Goal: Information Seeking & Learning: Learn about a topic

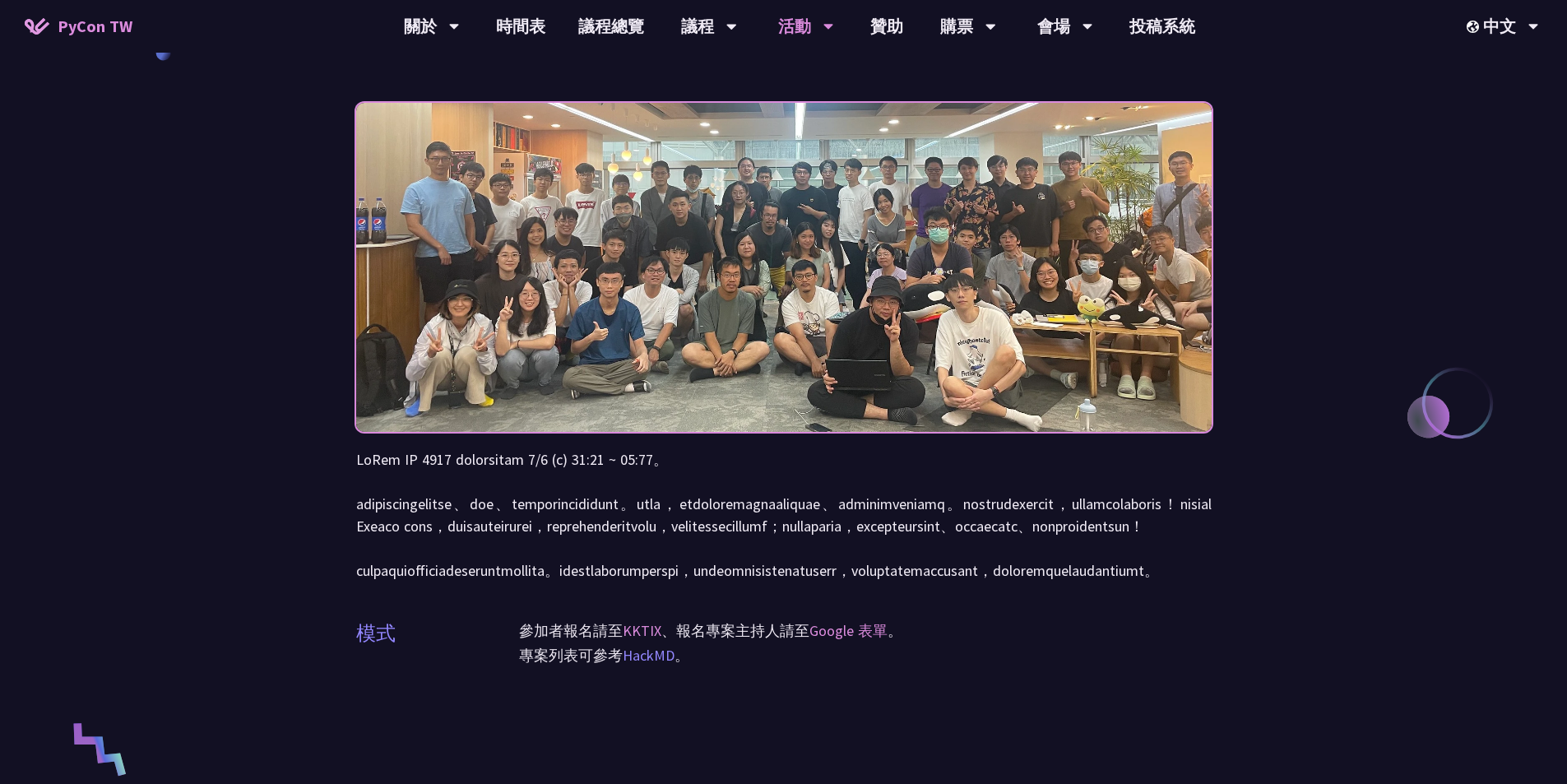
click at [661, 665] on link "HackMD" at bounding box center [648, 655] width 52 height 19
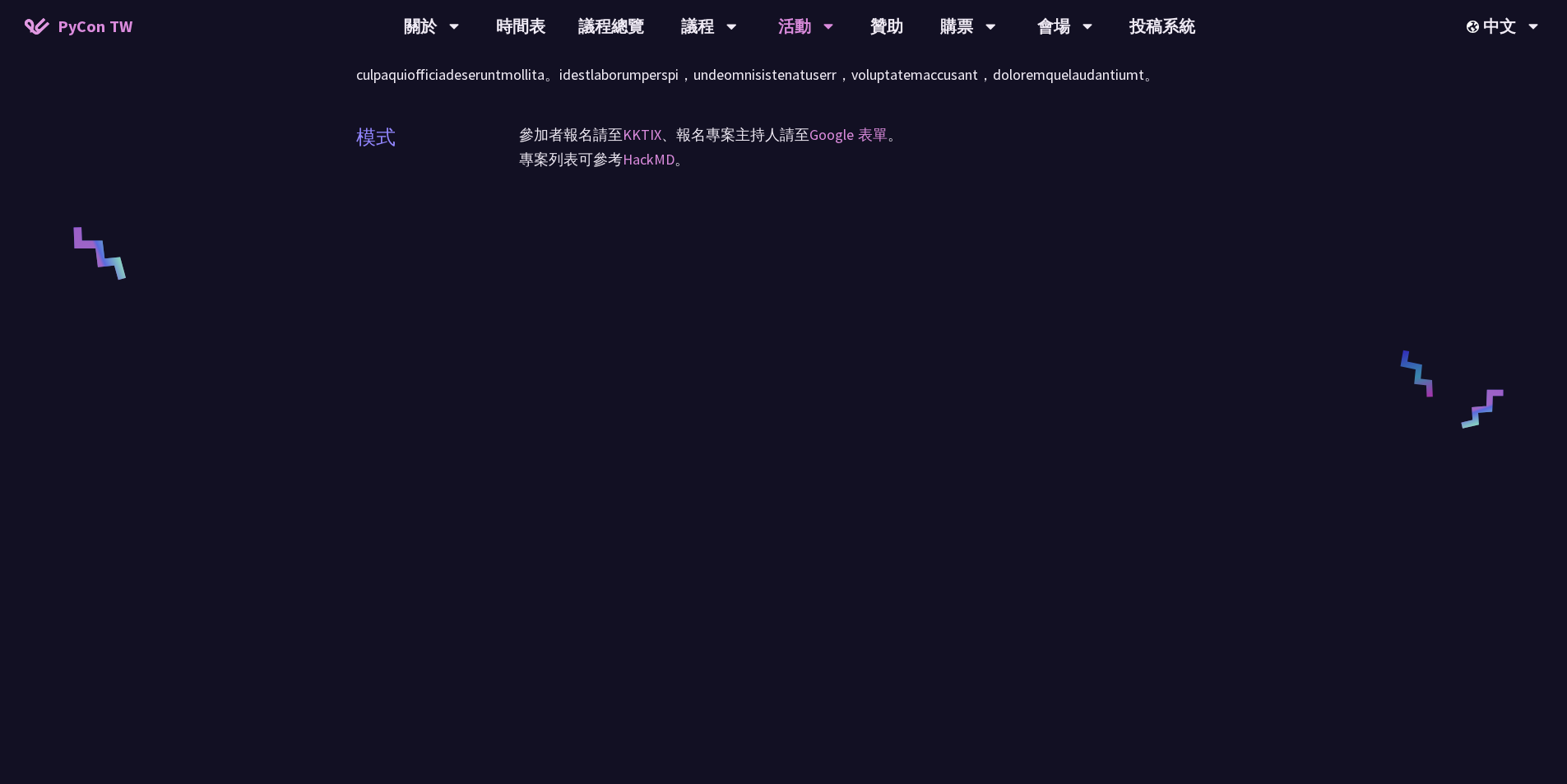
scroll to position [576, 0]
click at [1401, 638] on div "衝刺開發 (Sprints) 模式 參加者報名請至 KKTIX 、報名專案主持人請至 Google 表單 。 專案列表可參考 HackMD 。" at bounding box center [784, 197] width 1567 height 1547
click at [1319, 560] on div "衝刺開發 (Sprints) 模式 參加者報名請至 KKTIX 、報名專案主持人請至 Google 表單 。 專案列表可參考 HackMD 。" at bounding box center [784, 197] width 1567 height 1547
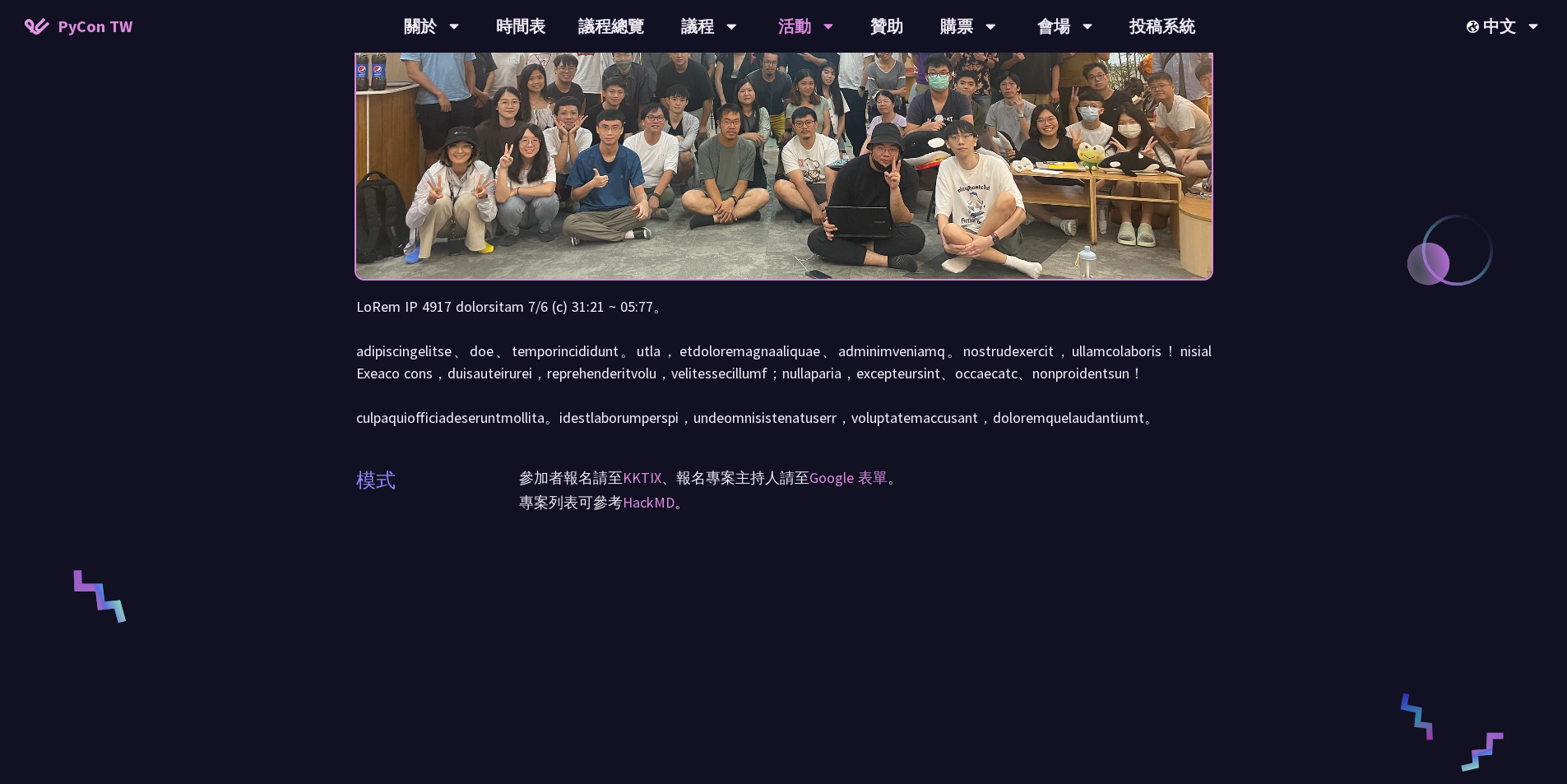
scroll to position [247, 0]
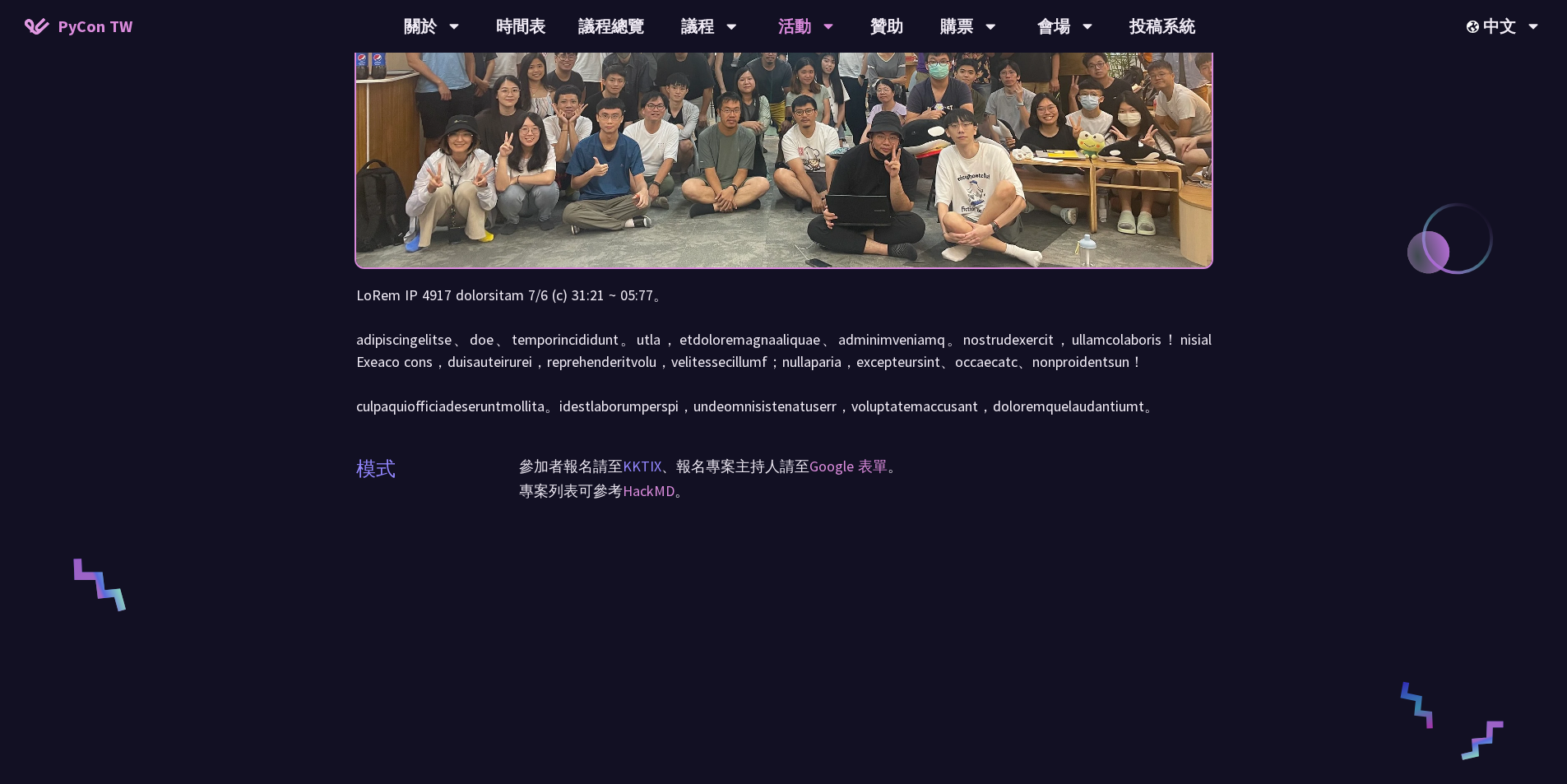
click at [654, 476] on link "KKTIX" at bounding box center [641, 466] width 39 height 19
click at [657, 347] on p at bounding box center [784, 350] width 856 height 133
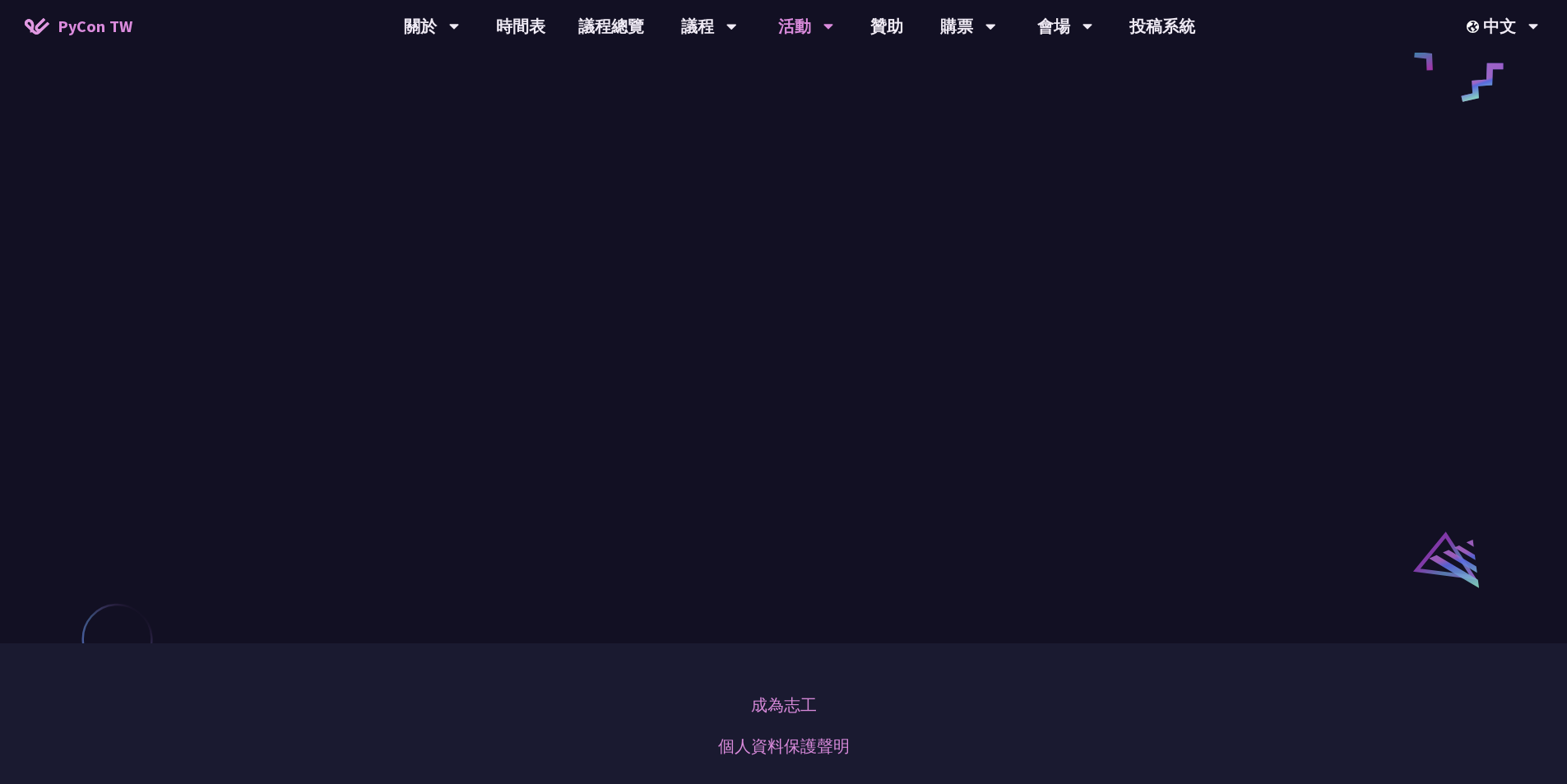
scroll to position [1398, 0]
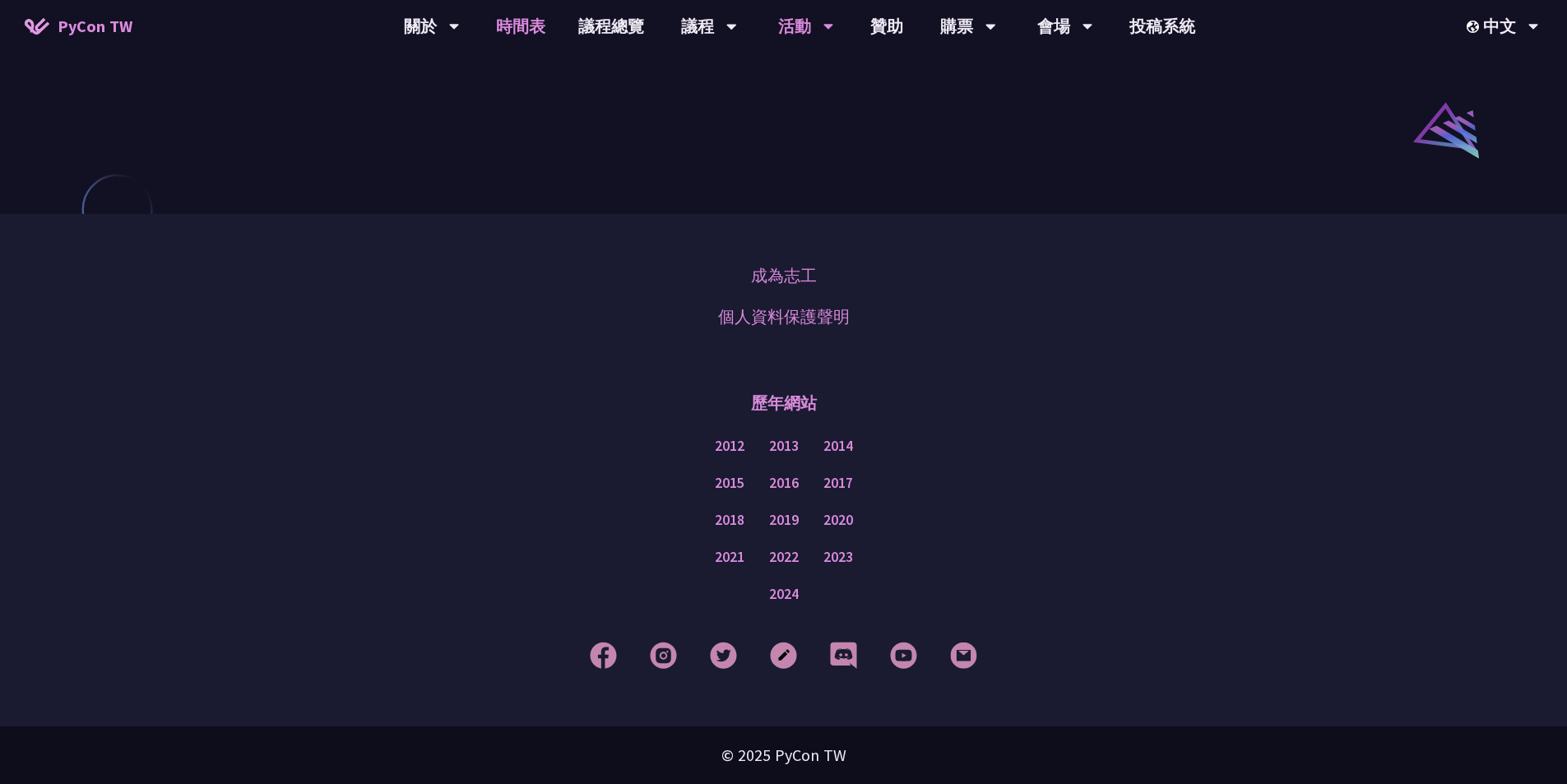
click at [531, 20] on link "時間表" at bounding box center [520, 26] width 82 height 52
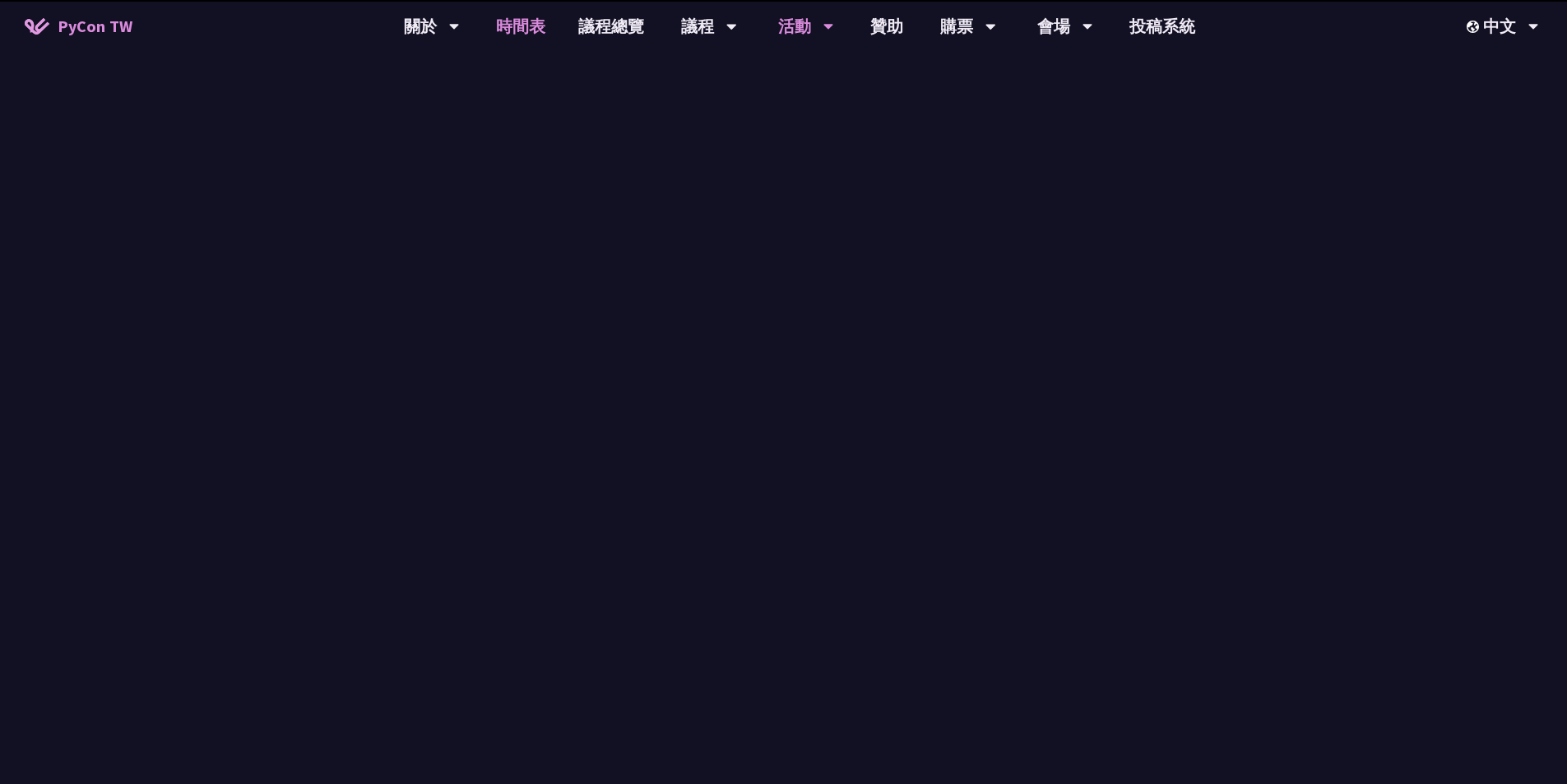
click at [802, 27] on div "活動" at bounding box center [806, 26] width 56 height 52
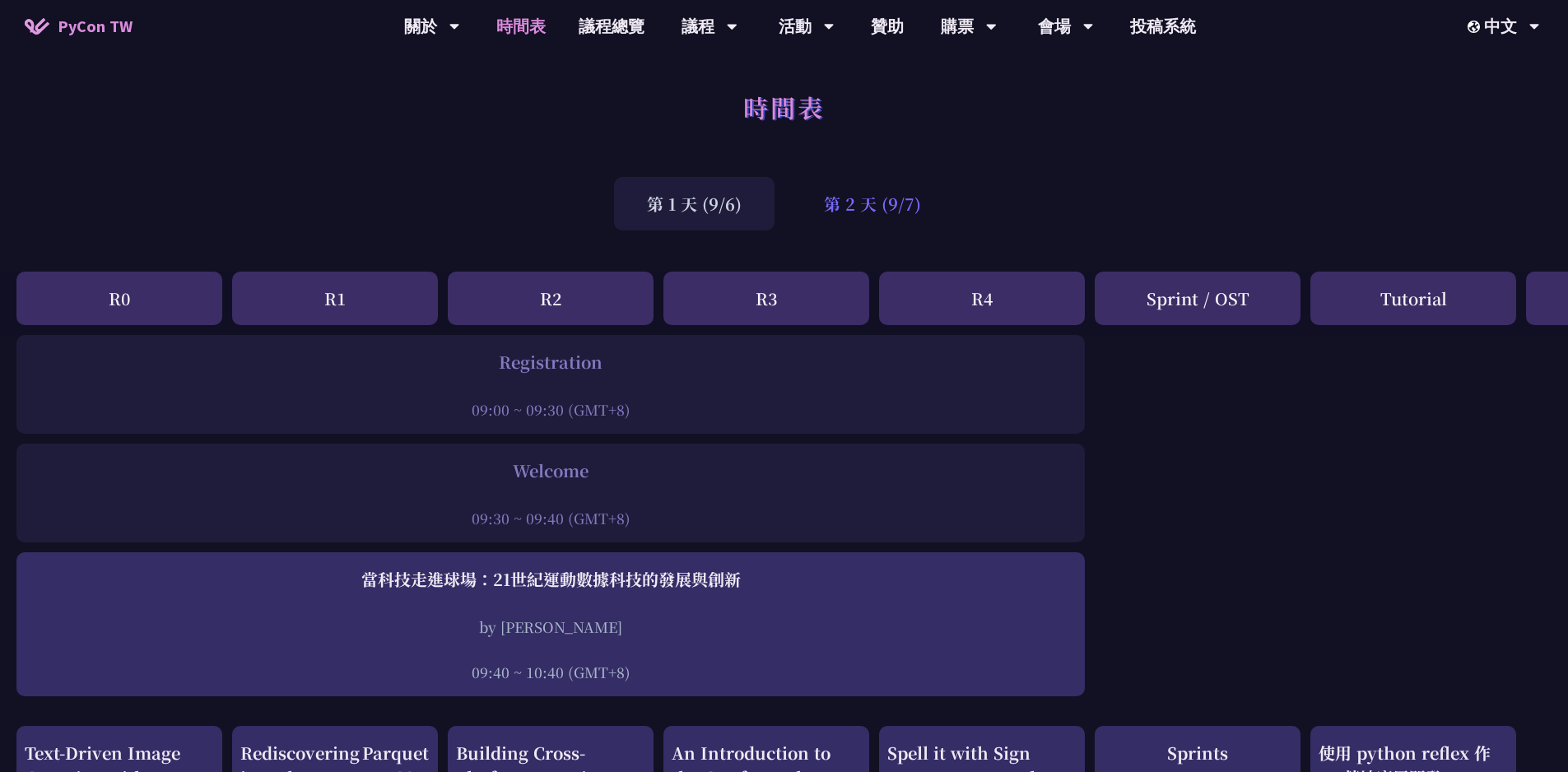
click at [892, 224] on div "第 2 天 (9/7)" at bounding box center [873, 204] width 163 height 53
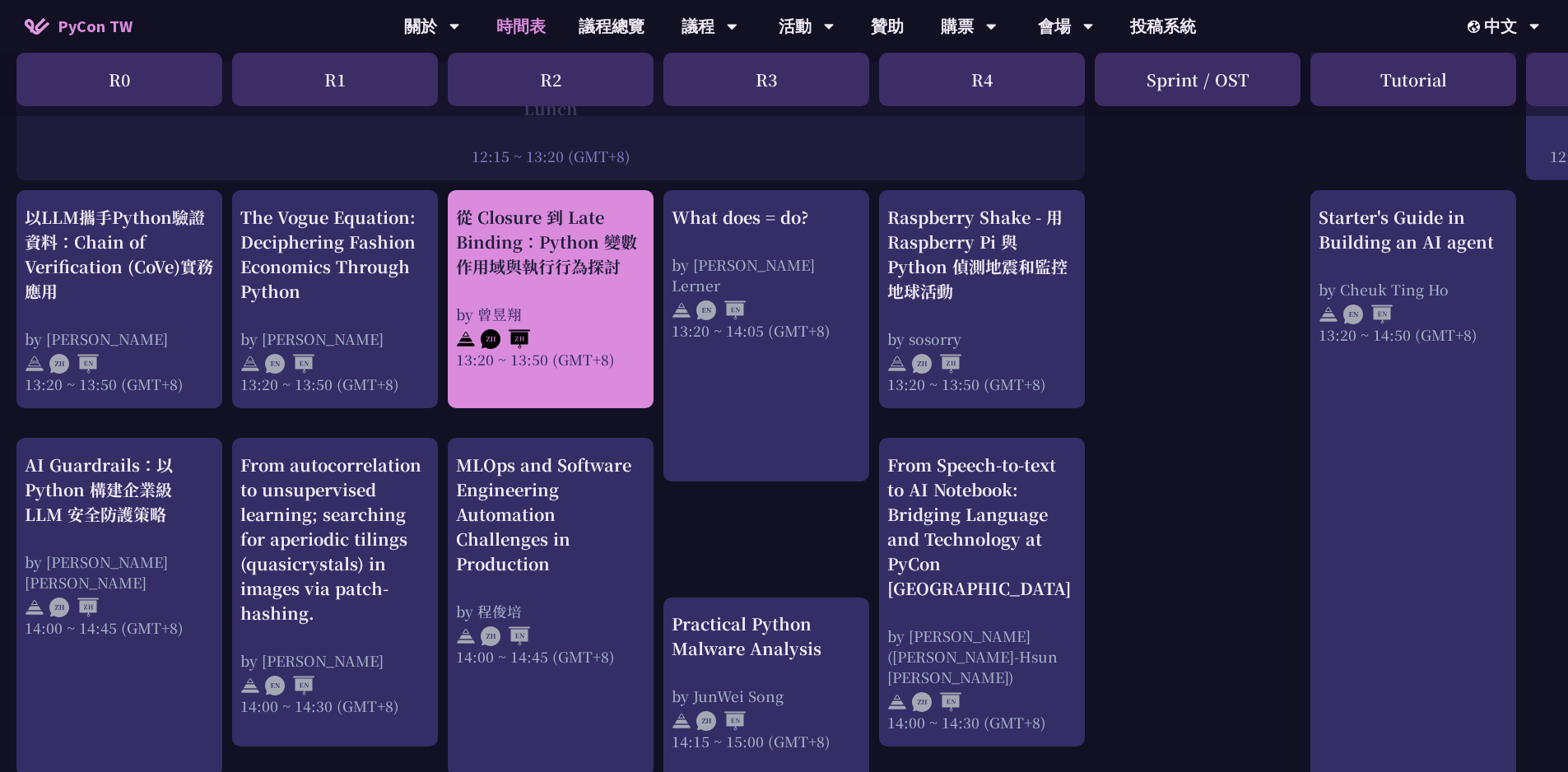
scroll to position [1070, 0]
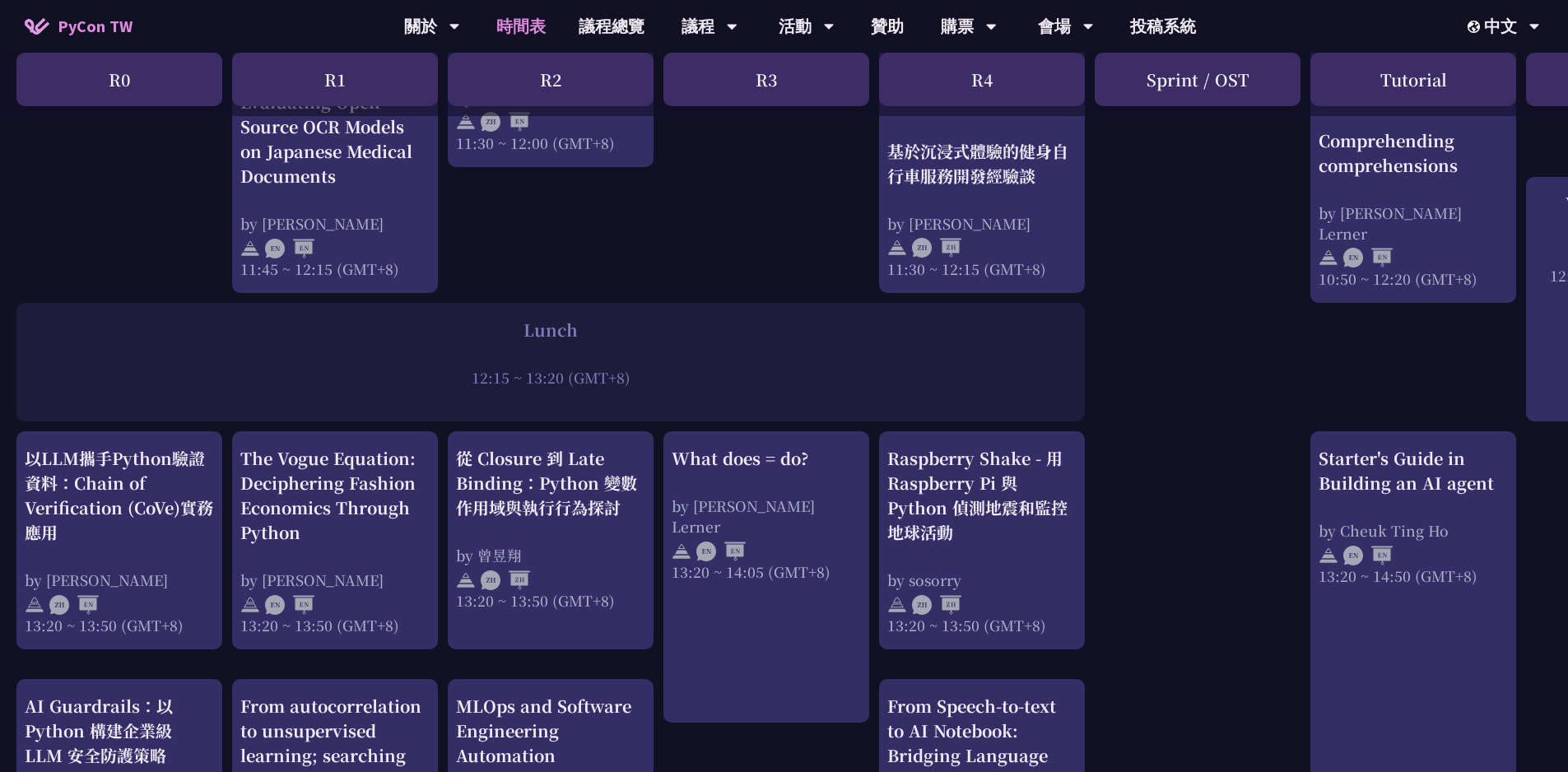
click at [778, 322] on div "Lunch" at bounding box center [550, 329] width 1052 height 24
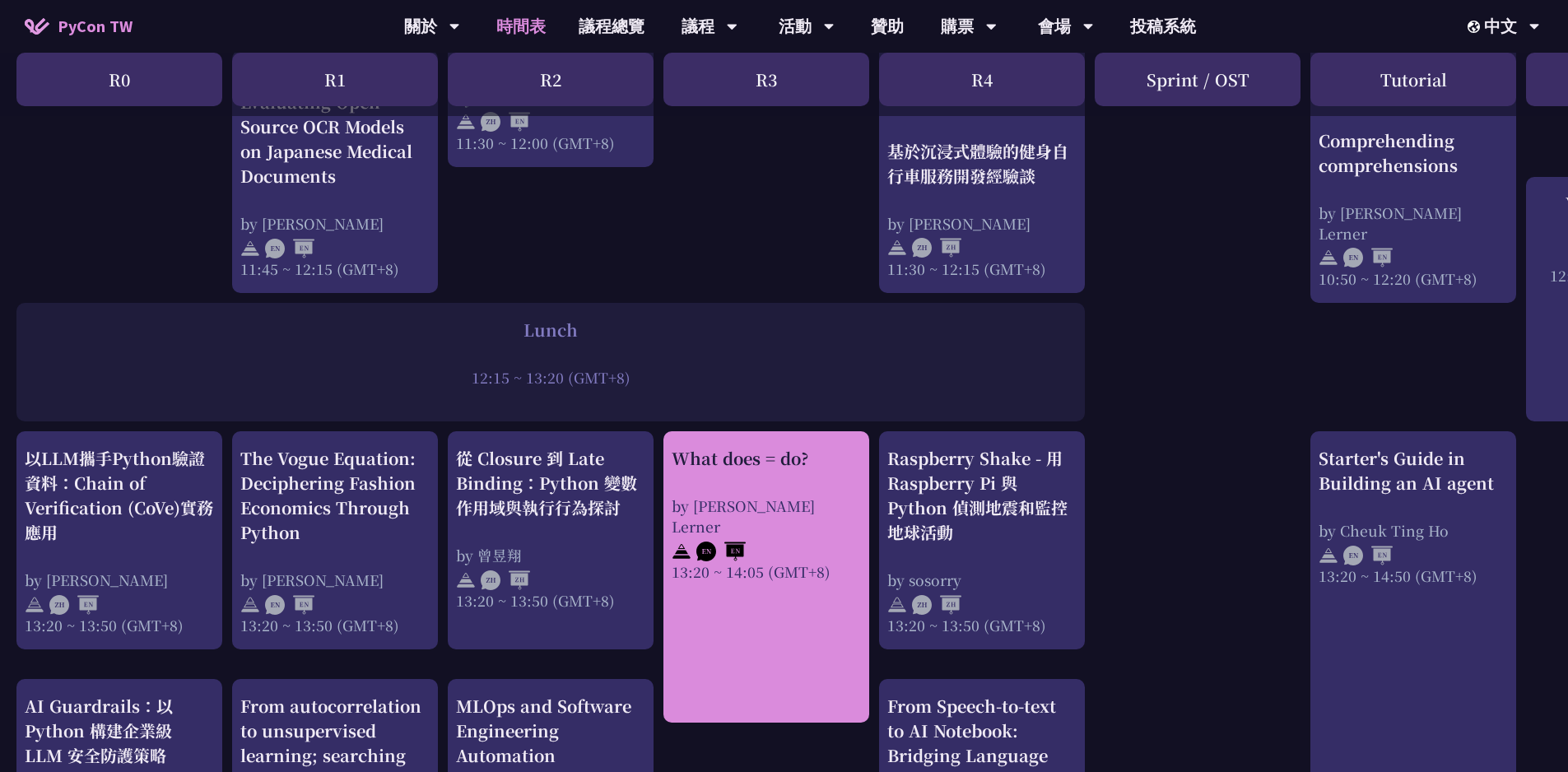
click at [737, 506] on div "by [PERSON_NAME] Lerner" at bounding box center [766, 515] width 189 height 41
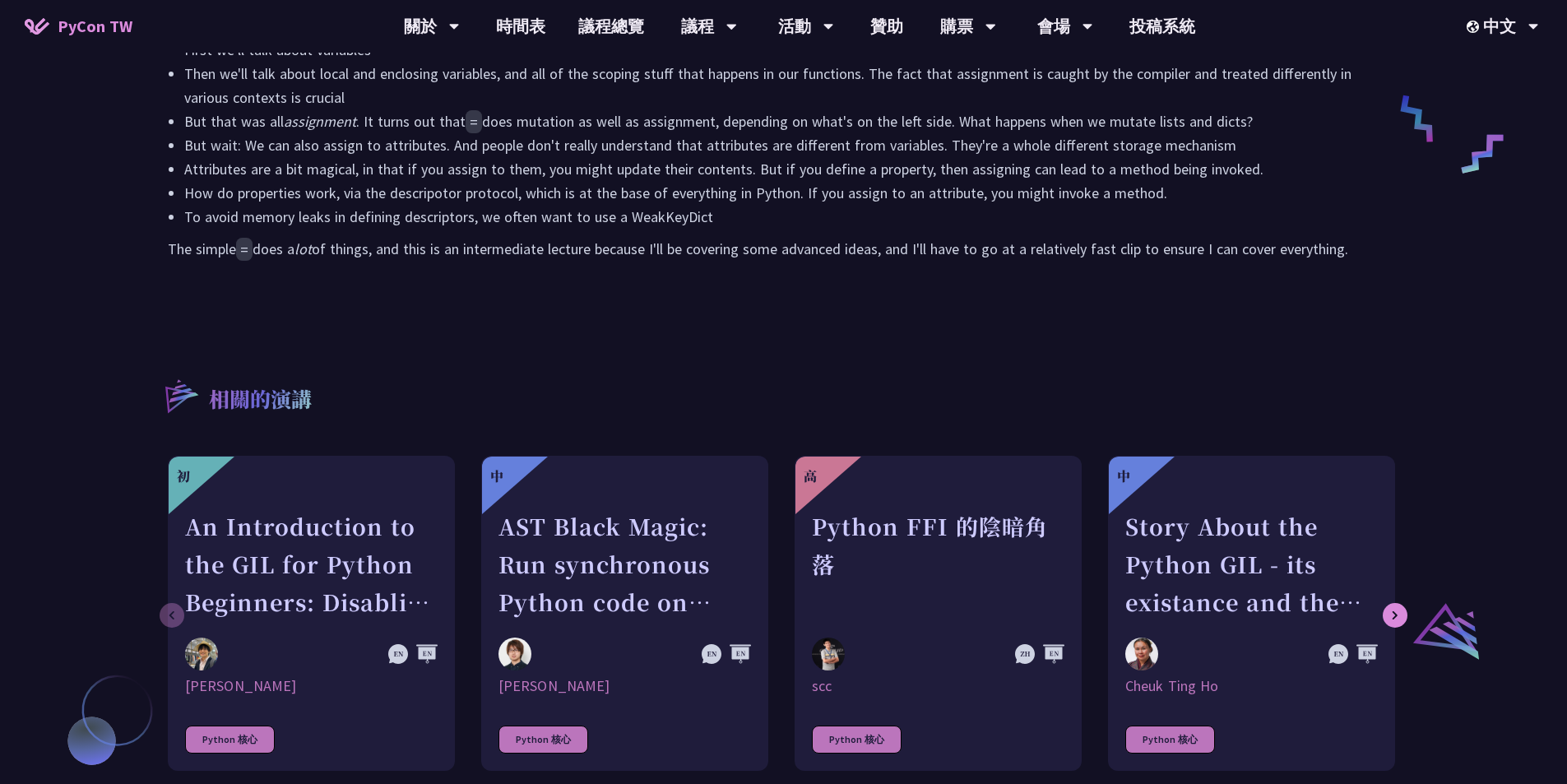
scroll to position [765, 0]
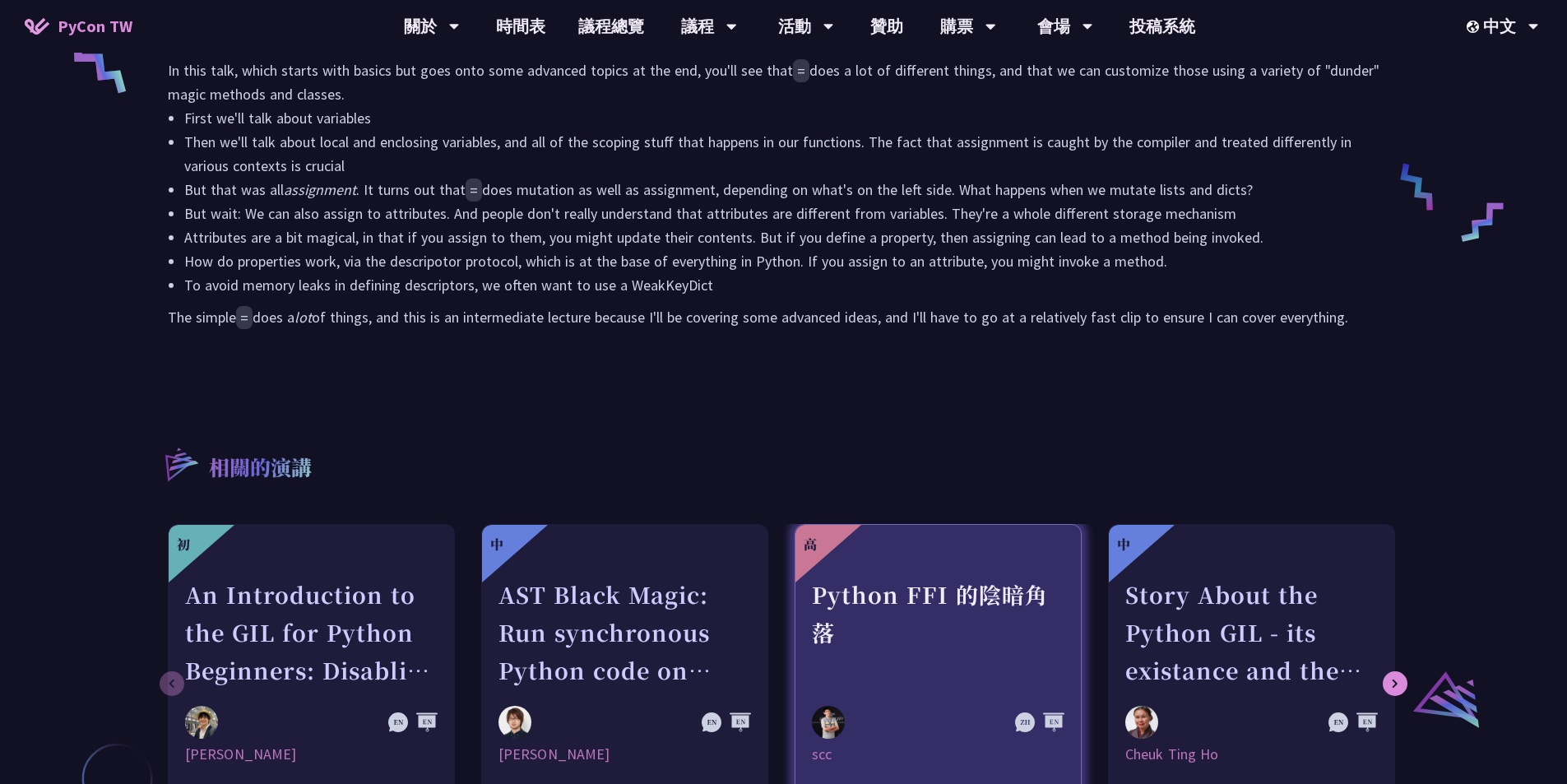
click at [935, 600] on div "Python FFI 的陰暗角落" at bounding box center [938, 632] width 252 height 113
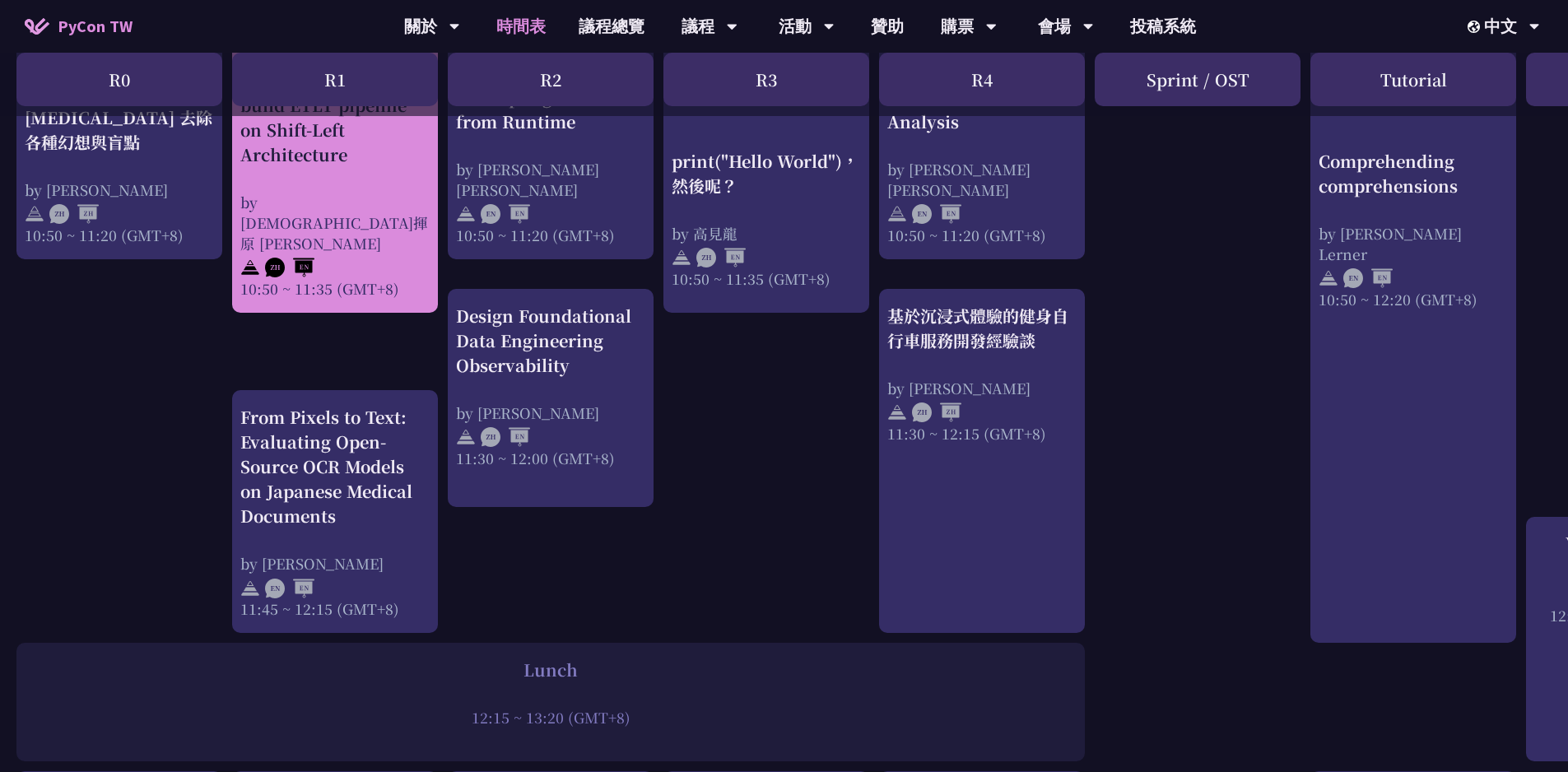
scroll to position [494, 0]
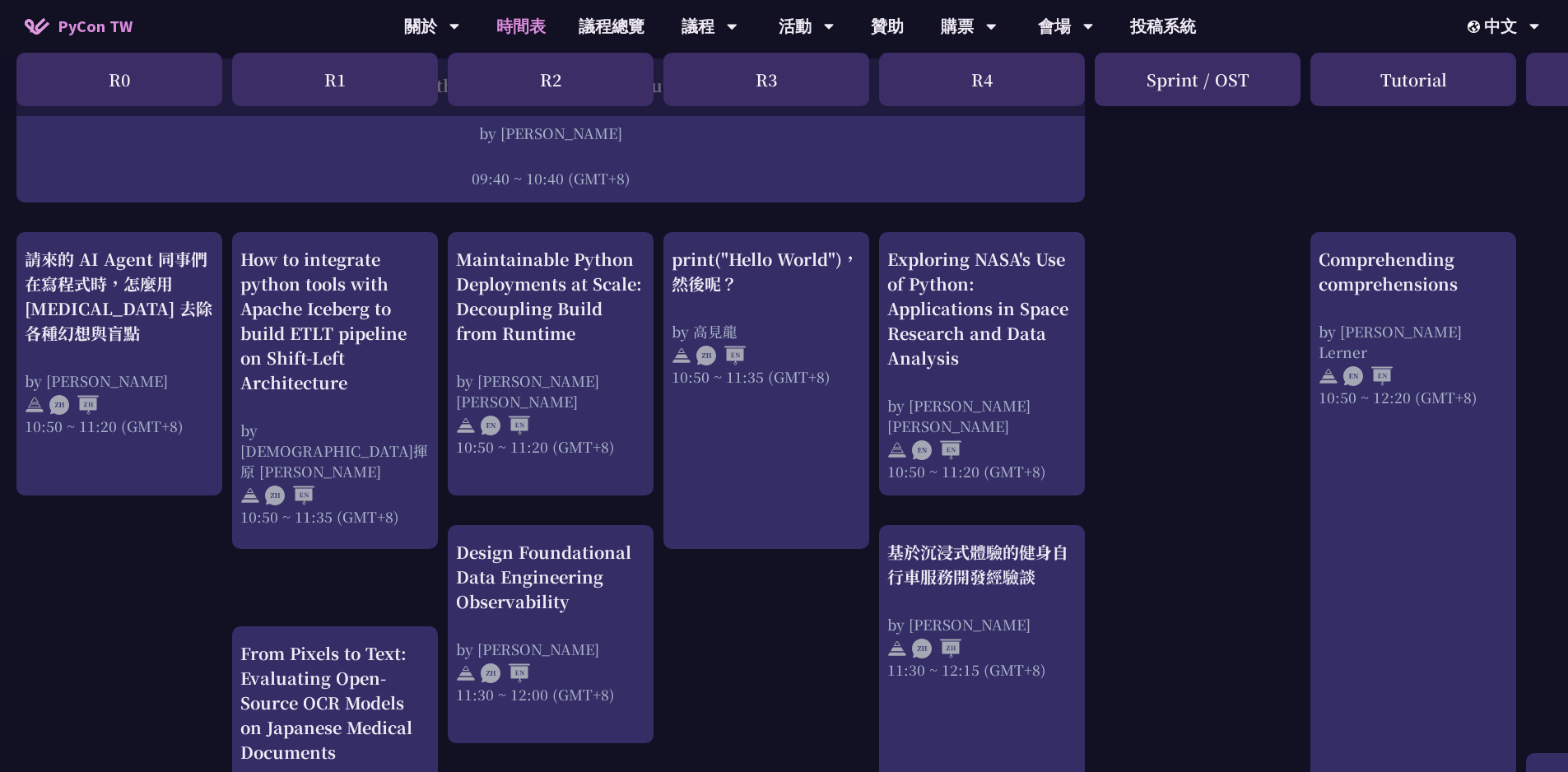
drag, startPoint x: 778, startPoint y: 643, endPoint x: 763, endPoint y: 641, distance: 15.1
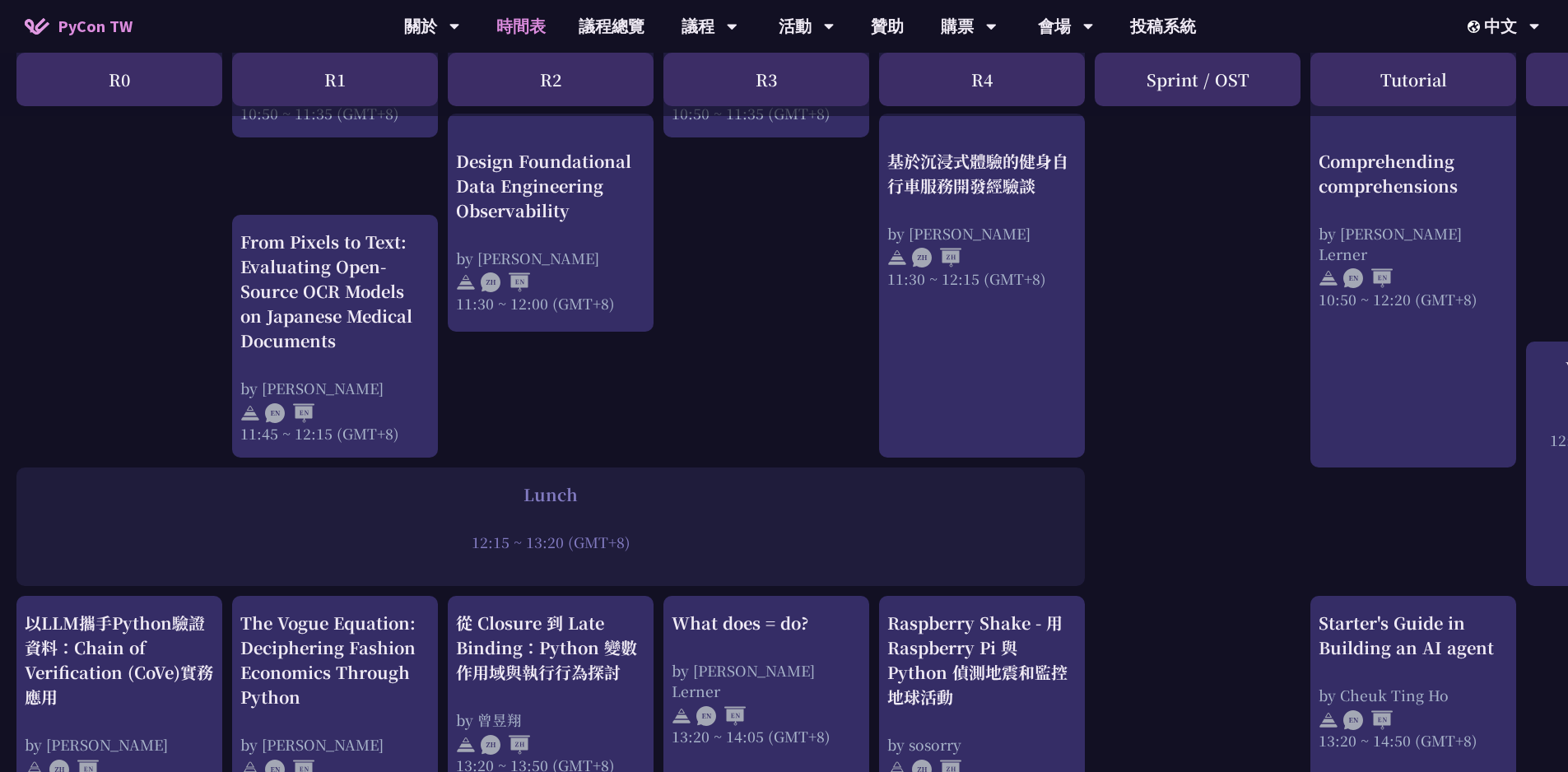
scroll to position [1317, 0]
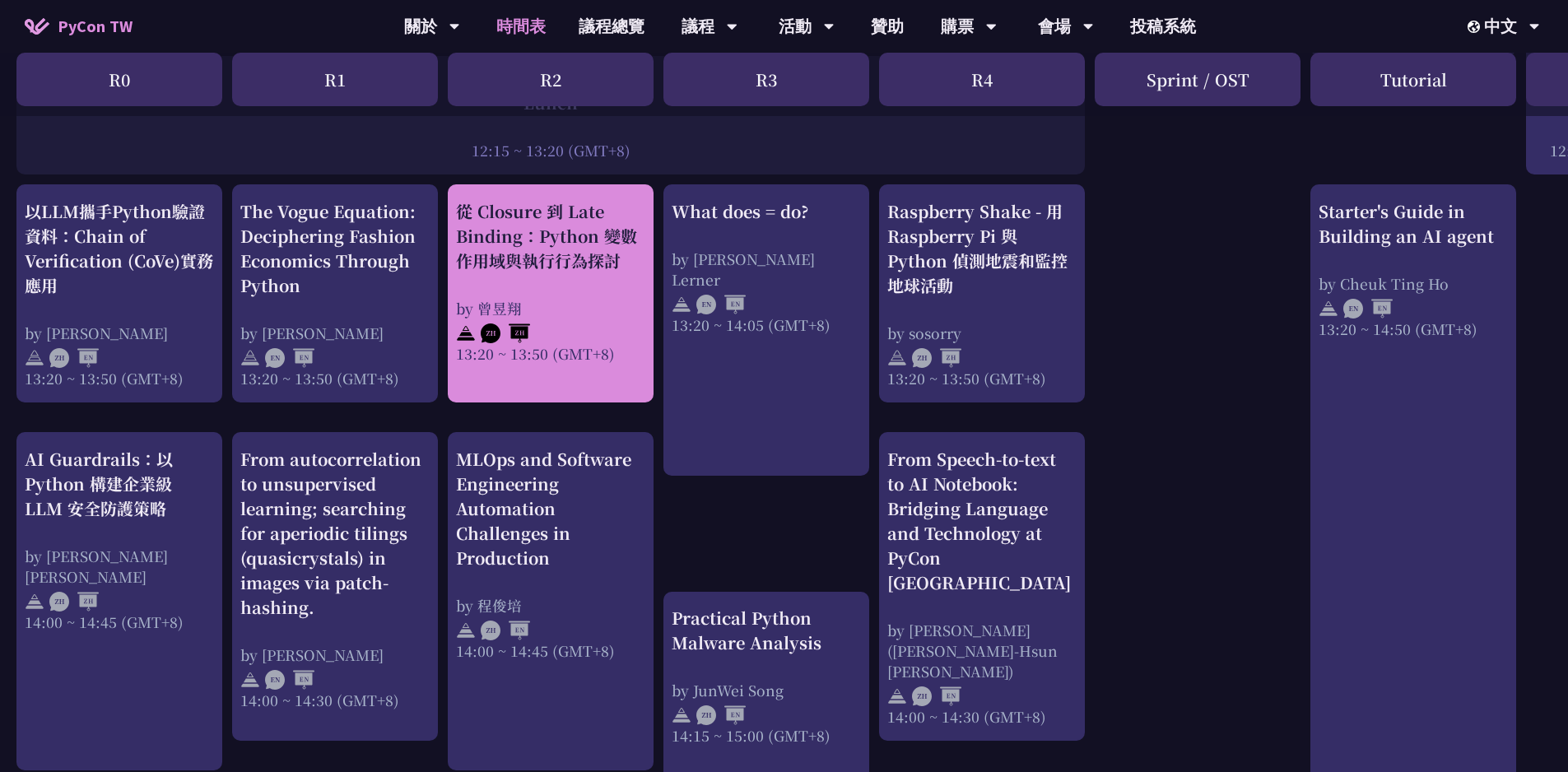
click at [560, 286] on div "從 Closure 到 Late Binding：Python 變數作用域與執行行為探討 by [PERSON_NAME]13:20 ~ 13:50 (GMT…" at bounding box center [550, 281] width 189 height 165
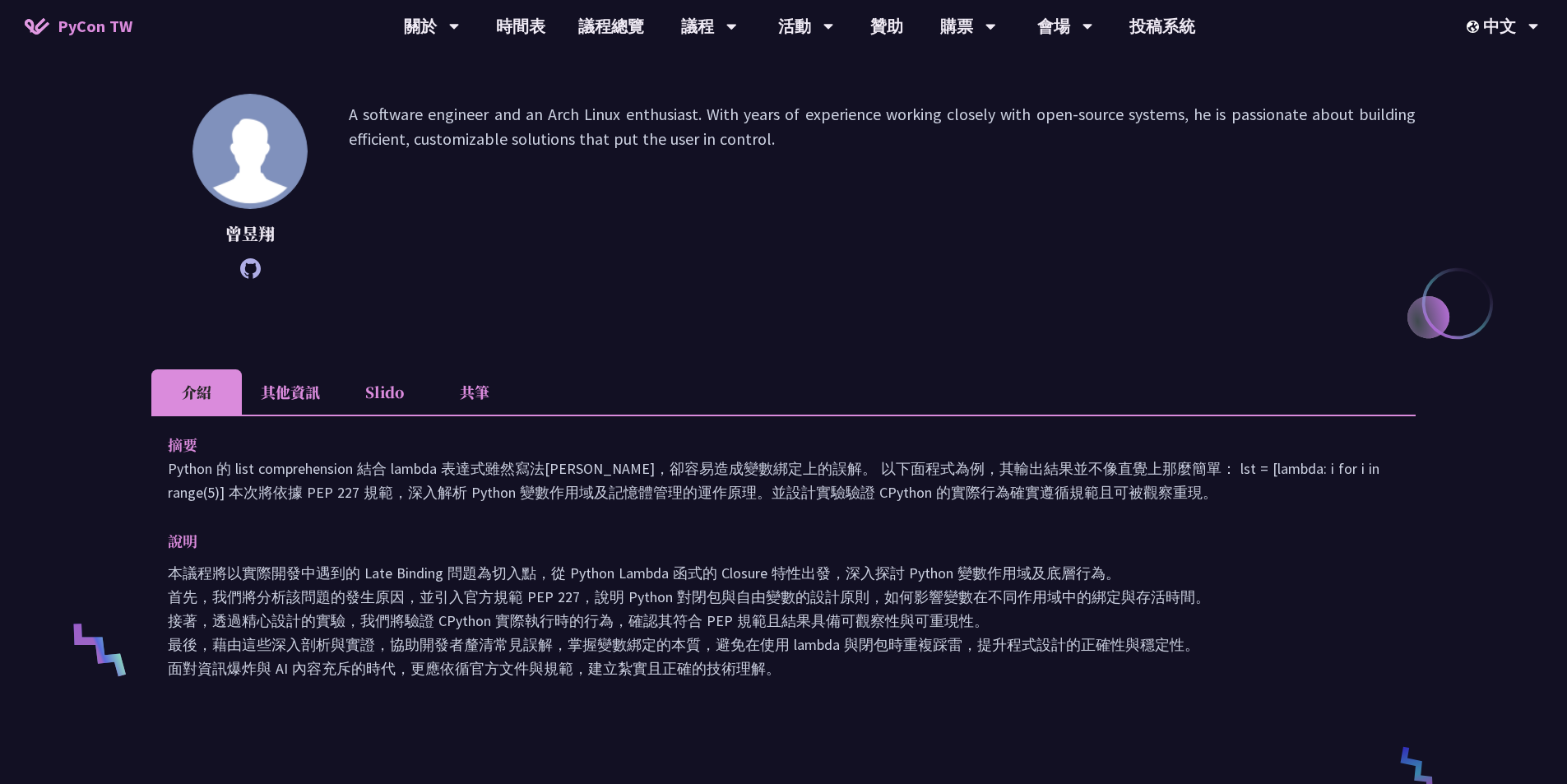
scroll to position [494, 0]
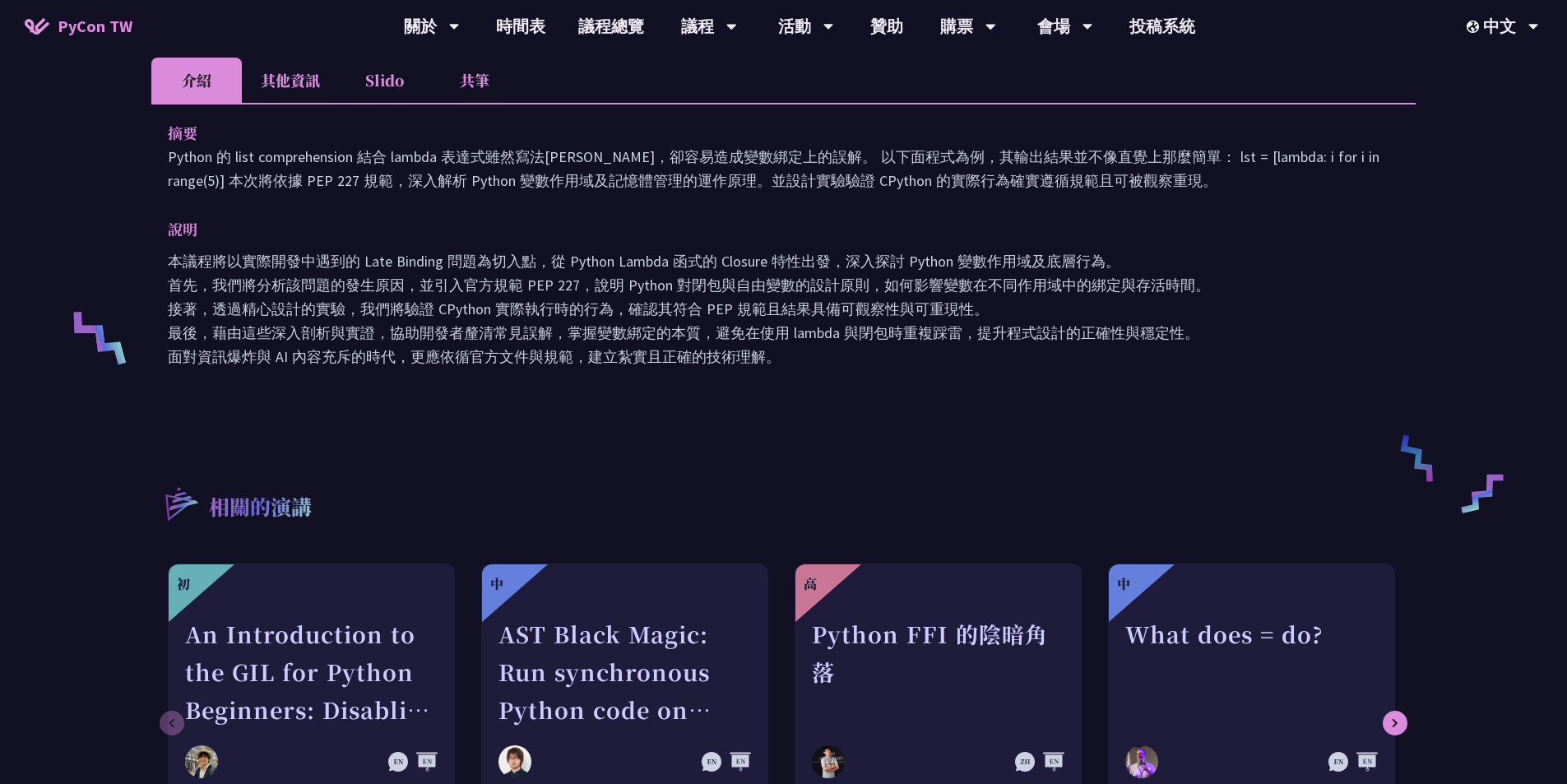
drag, startPoint x: 340, startPoint y: 228, endPoint x: 667, endPoint y: 380, distance: 360.6
click at [667, 380] on div "摘要 Python 的 list comprehension 結合 lambda 表達式雖然寫法[PERSON_NAME]，卻容易造成變數綁定上的誤解。 以下…" at bounding box center [784, 256] width 1265 height 307
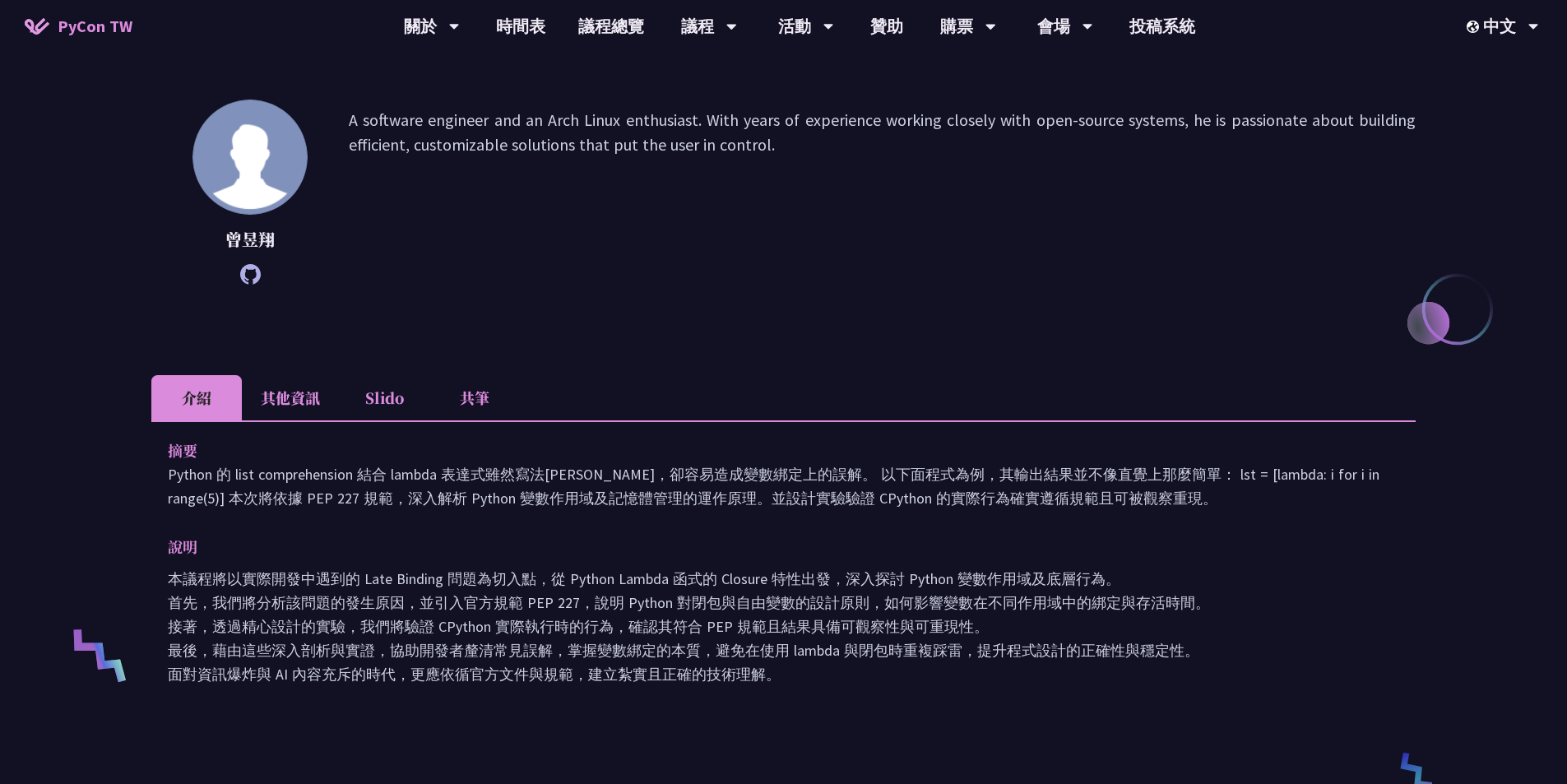
scroll to position [82, 0]
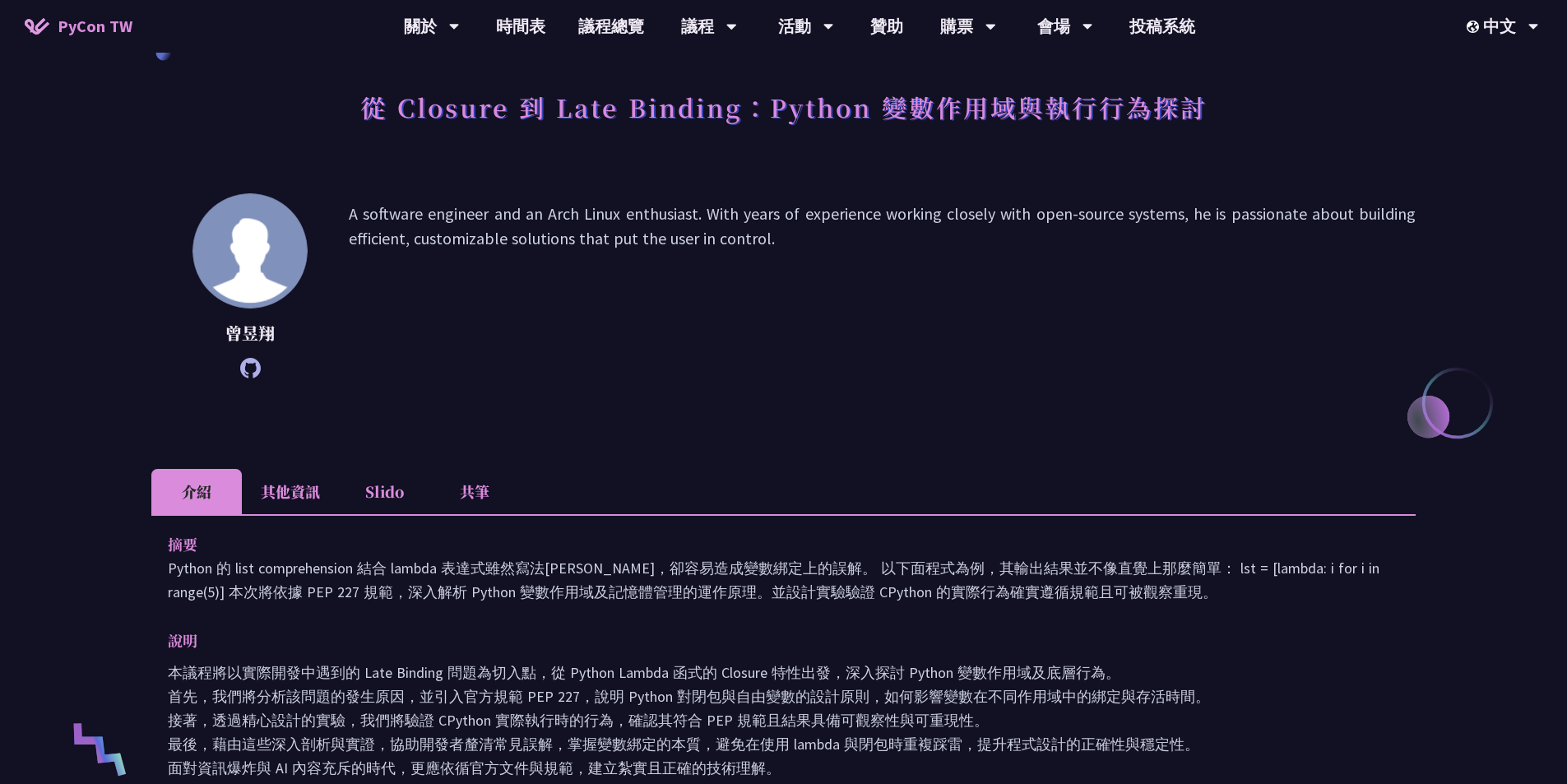
click at [298, 487] on li "其他資訊" at bounding box center [290, 491] width 97 height 45
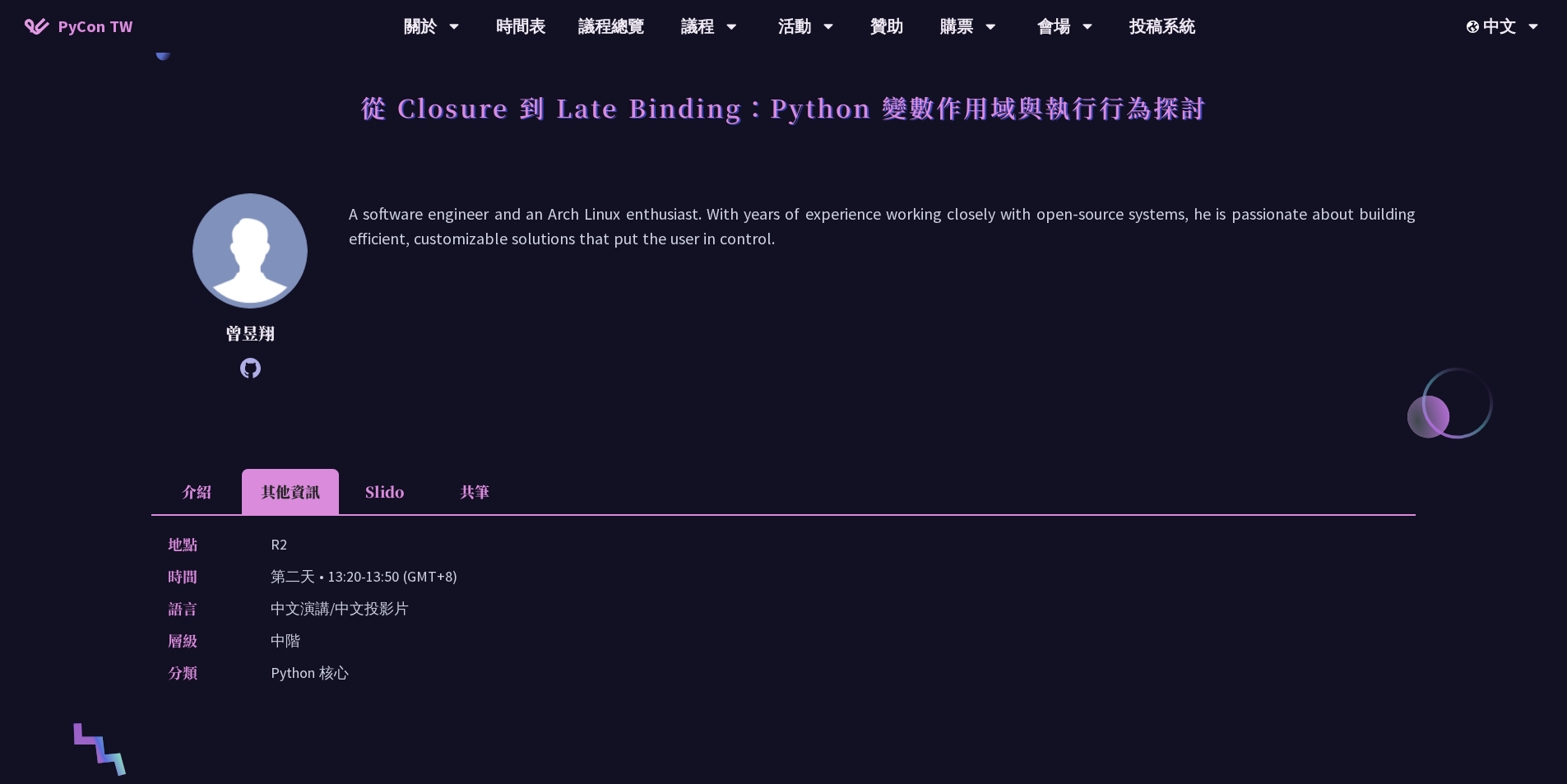
click at [394, 492] on li "Slido" at bounding box center [385, 491] width 90 height 45
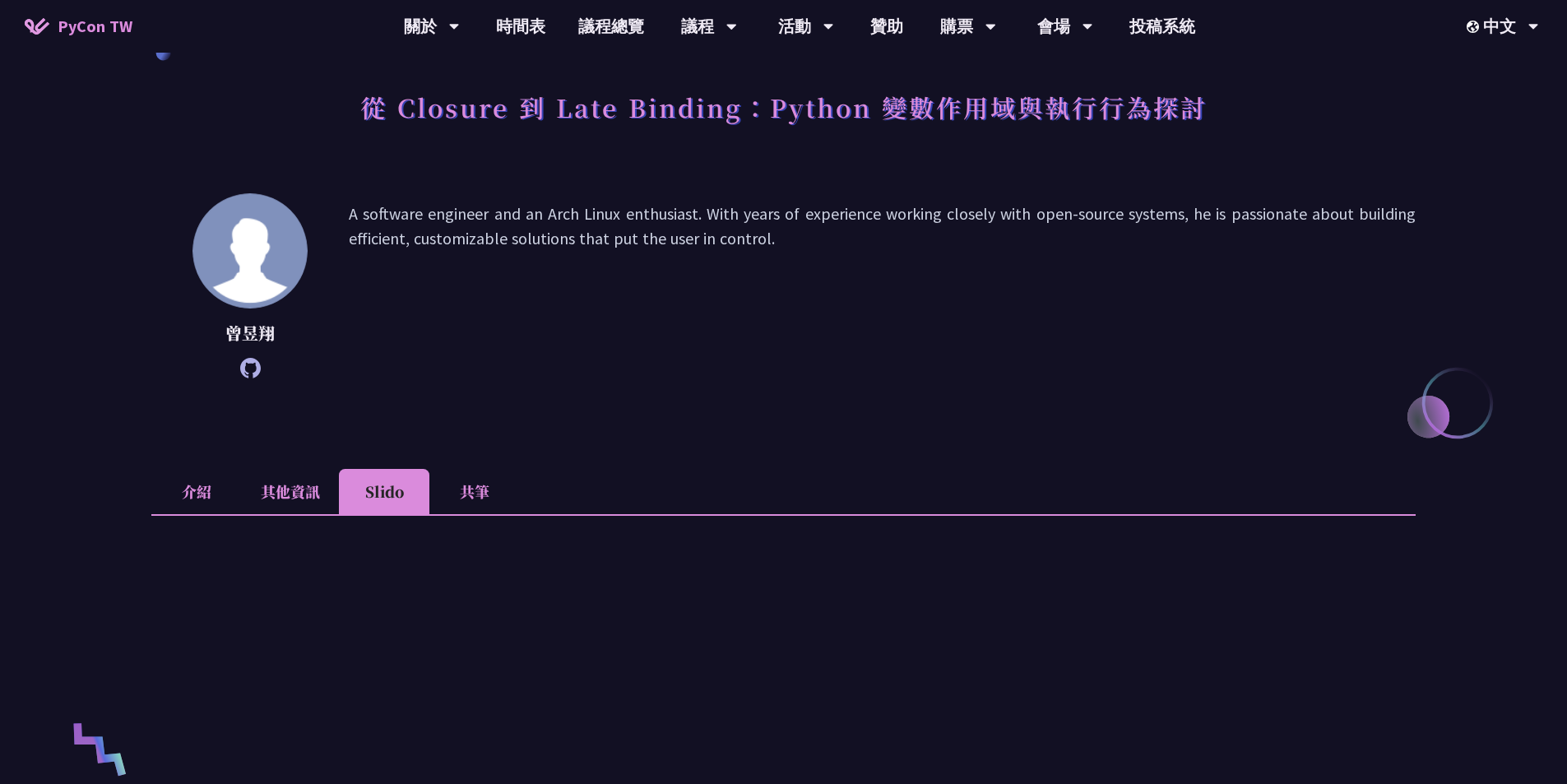
click at [470, 498] on li "共筆" at bounding box center [475, 491] width 90 height 45
click at [201, 498] on li "介紹" at bounding box center [196, 491] width 90 height 45
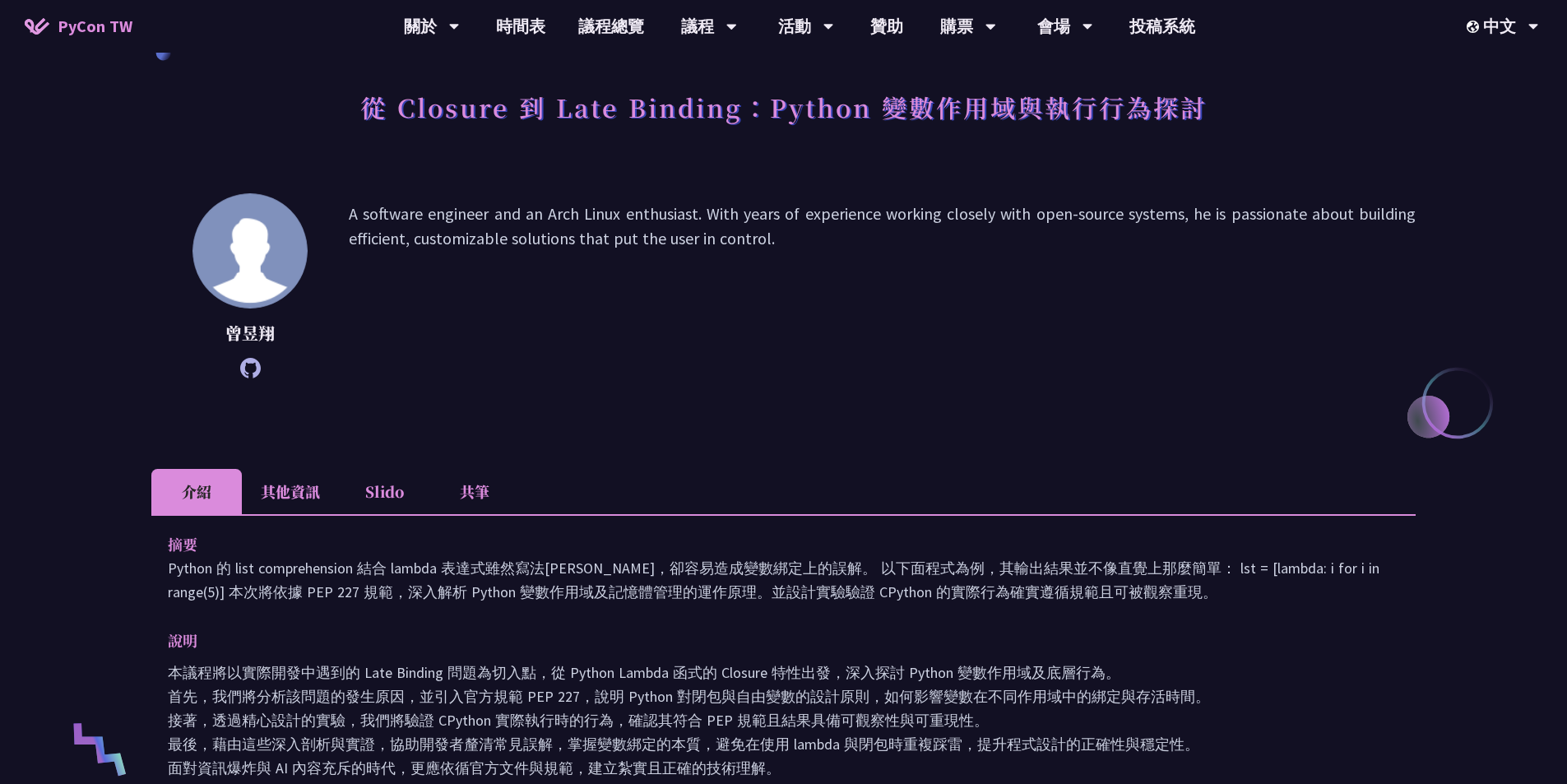
click at [423, 285] on p "A software engineer and an Arch Linux enthusiast. With years of experience work…" at bounding box center [882, 286] width 1067 height 168
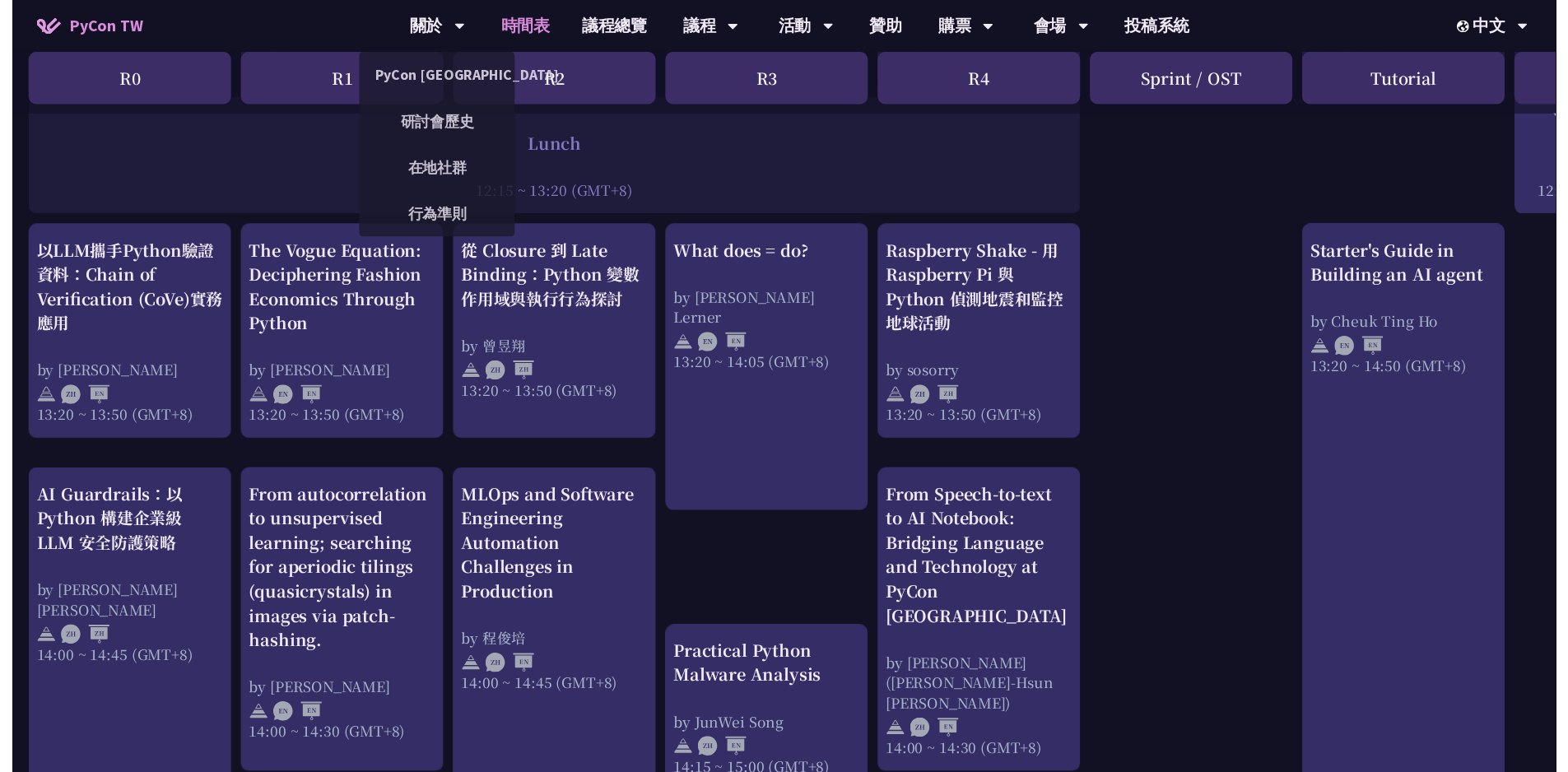
scroll to position [1317, 0]
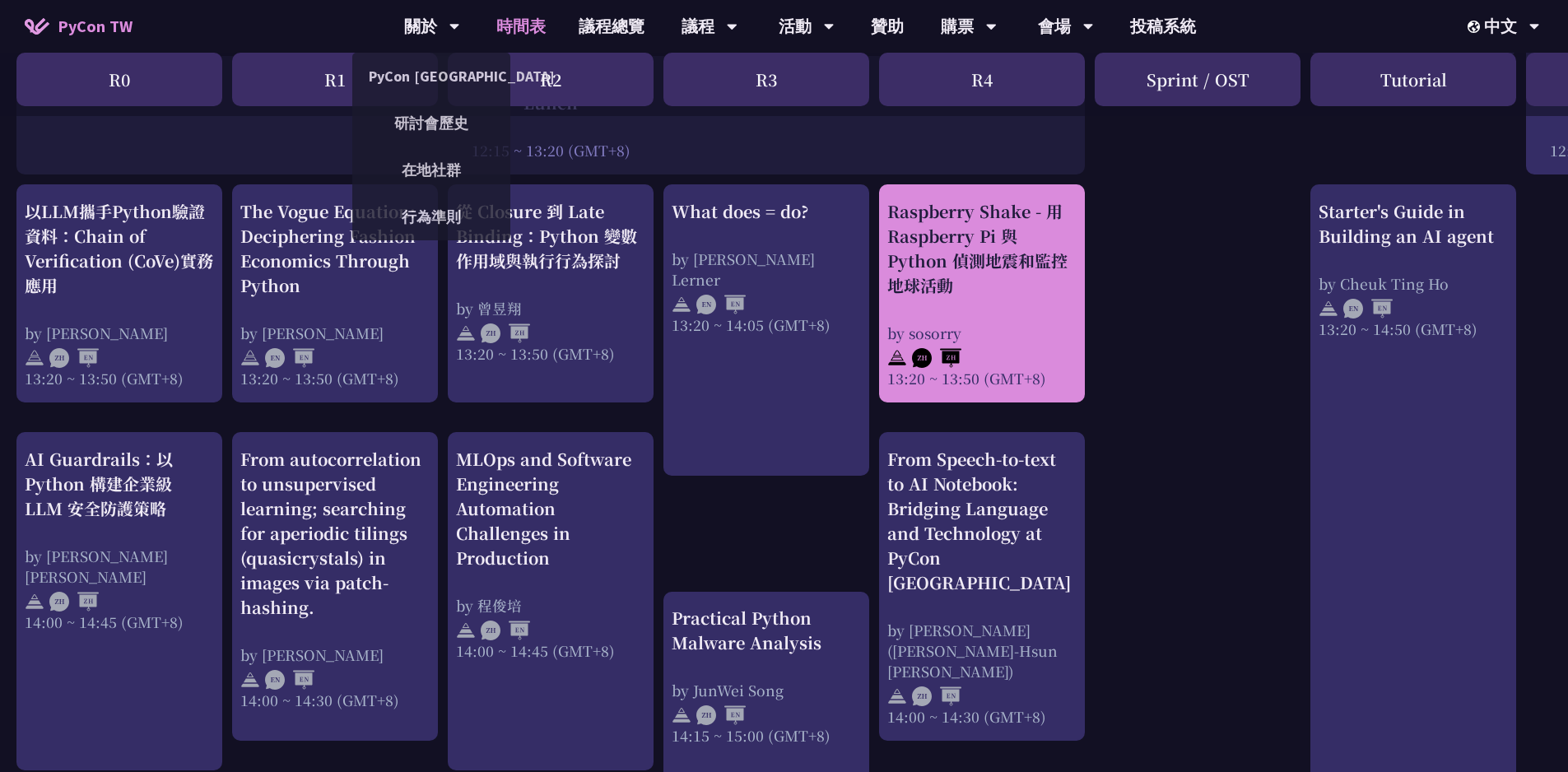
click at [982, 307] on div "Raspberry Shake - 用 Raspberry Pi 與 Python 偵測地震和監控地球活動 by sosorry 13:20 ~ 13:50 …" at bounding box center [981, 293] width 189 height 189
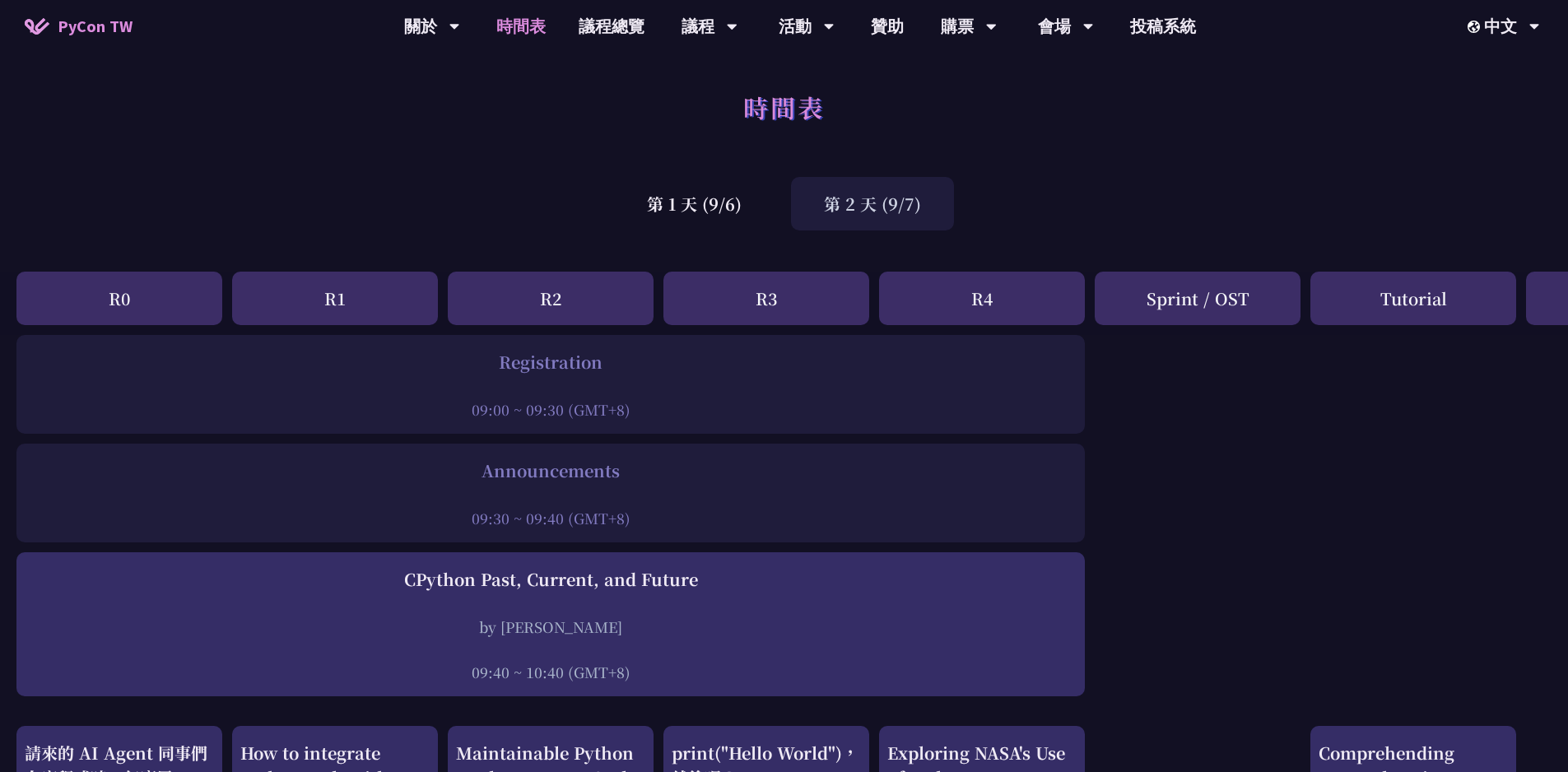
click at [586, 205] on div "第 1 天 (9/6) 第 2 天 (9/7)" at bounding box center [784, 203] width 1568 height 70
click at [661, 200] on div "第 1 天 (9/6)" at bounding box center [693, 204] width 160 height 53
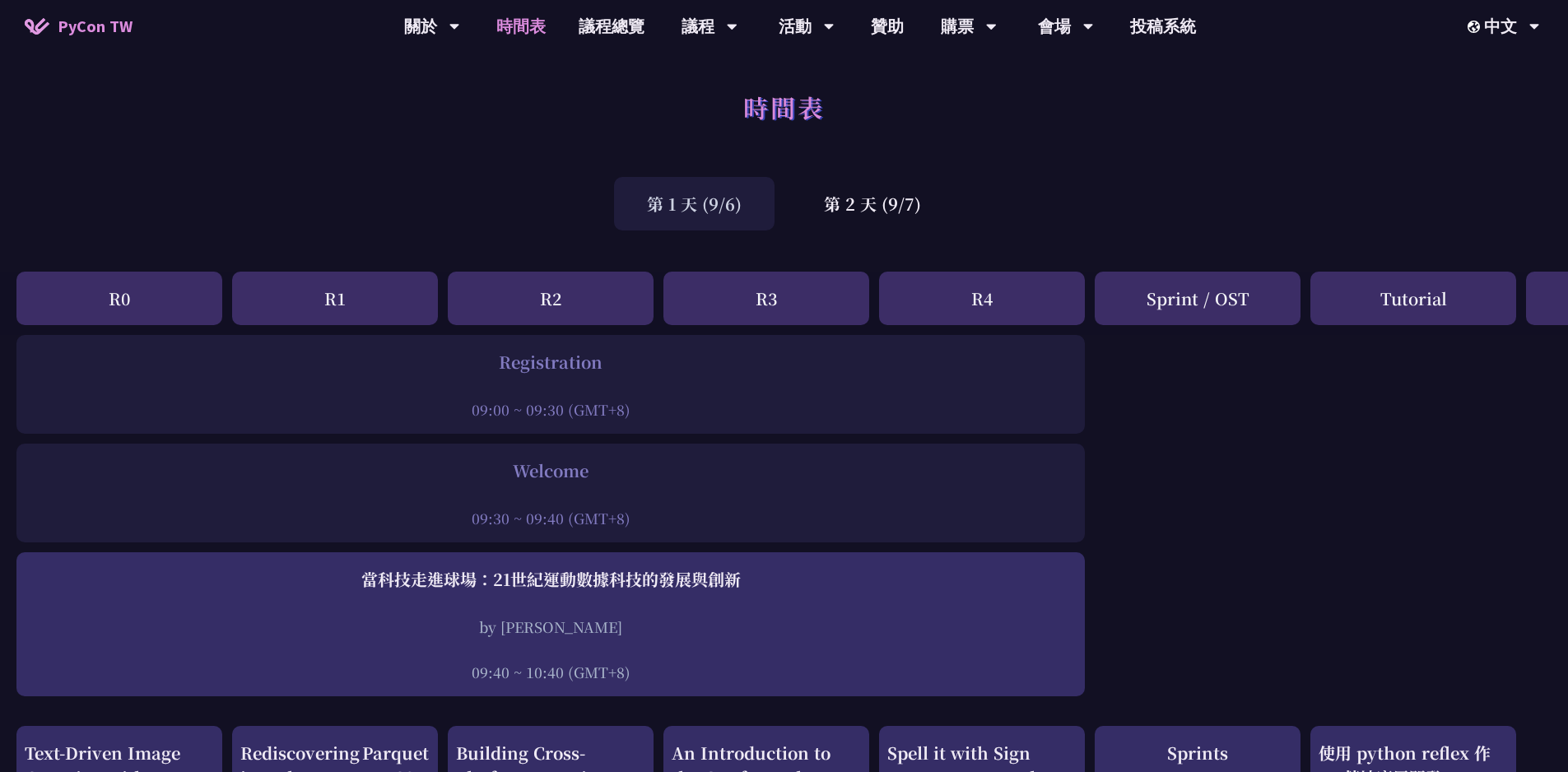
click at [692, 205] on div "第 1 天 (9/6)" at bounding box center [693, 204] width 160 height 53
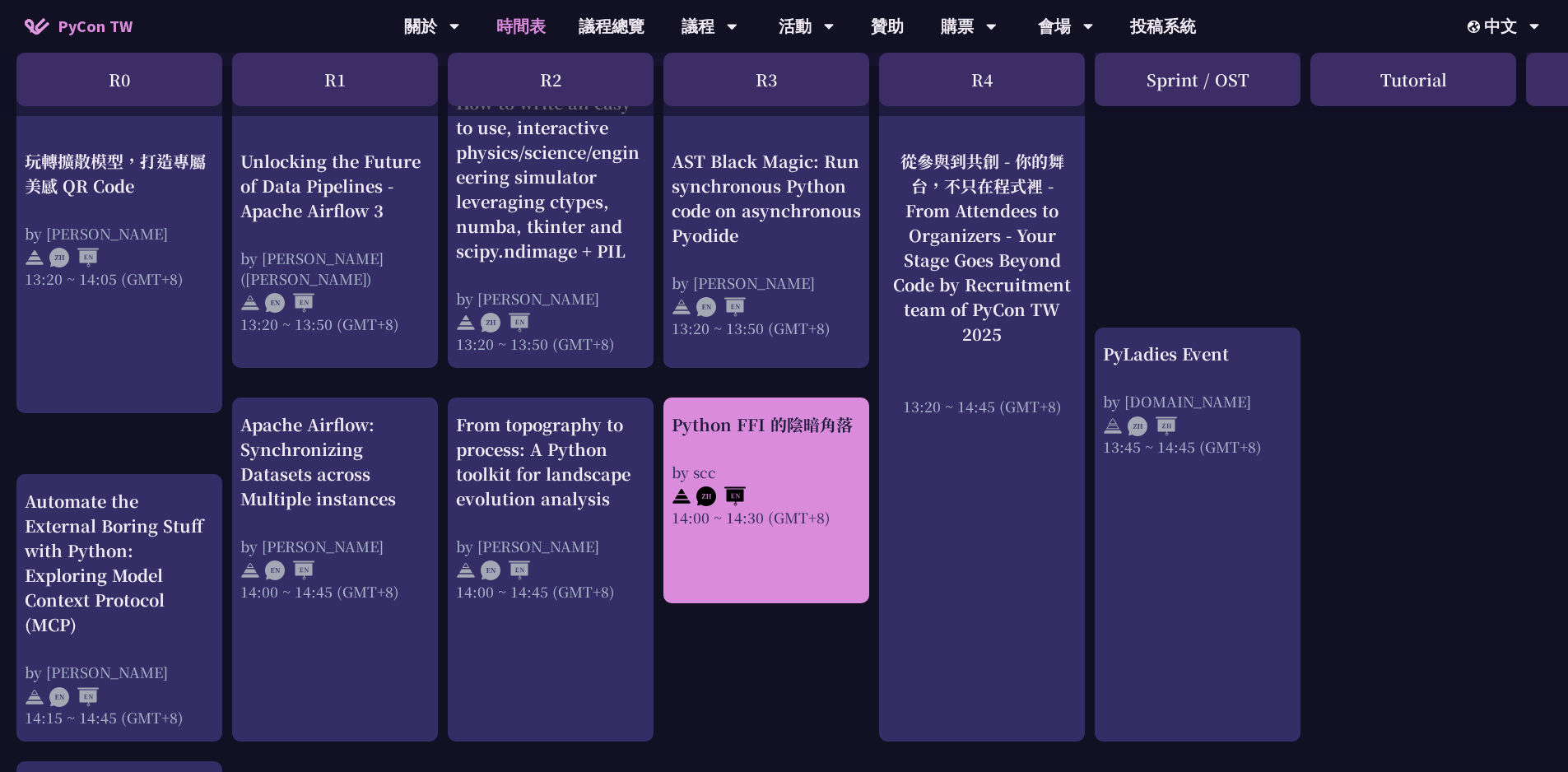
scroll to position [1646, 0]
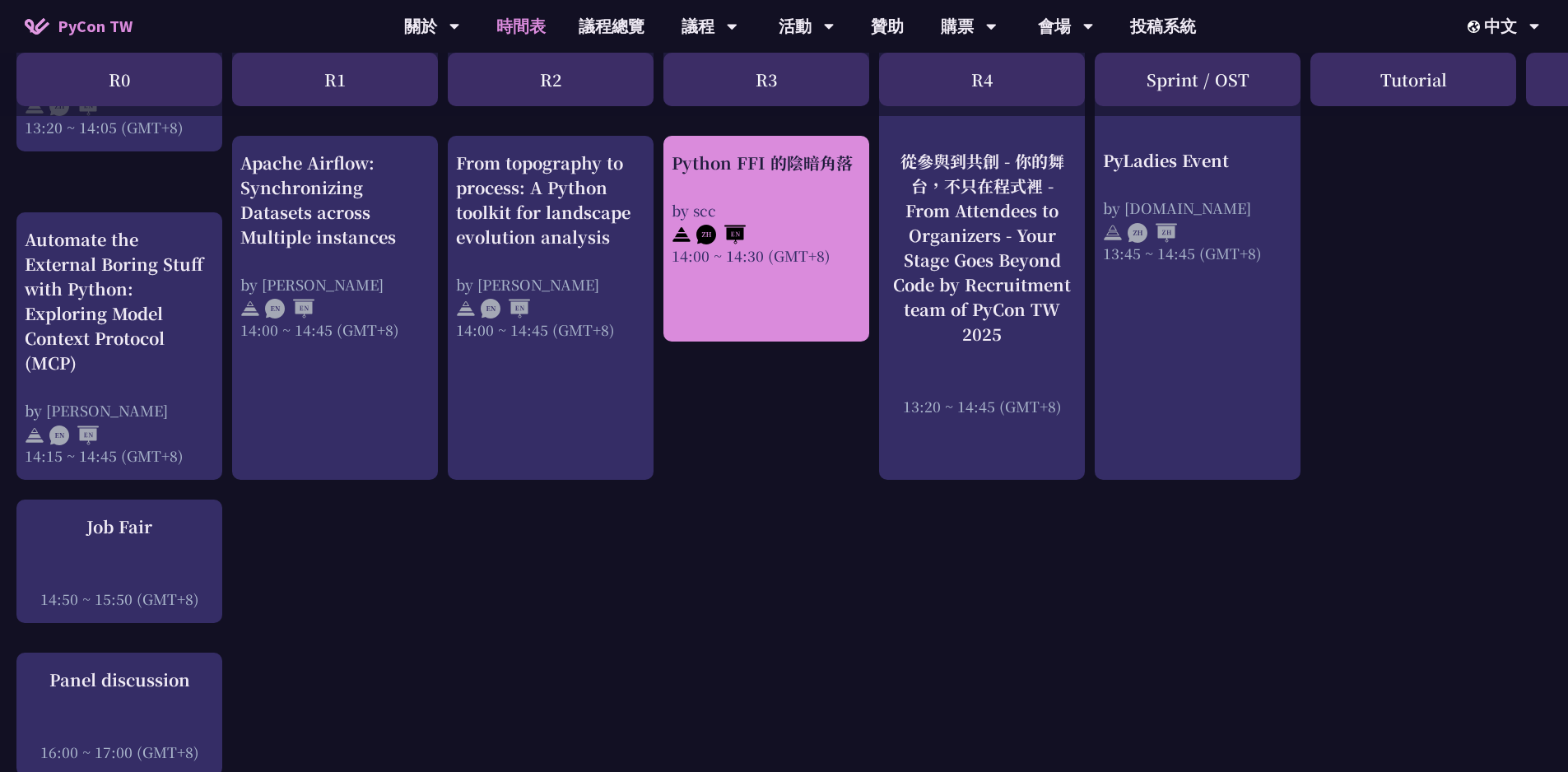
click at [780, 277] on div "Python FFI 的陰暗角落 by scc 14:00 ~ 14:30 (GMT+8)" at bounding box center [766, 238] width 206 height 205
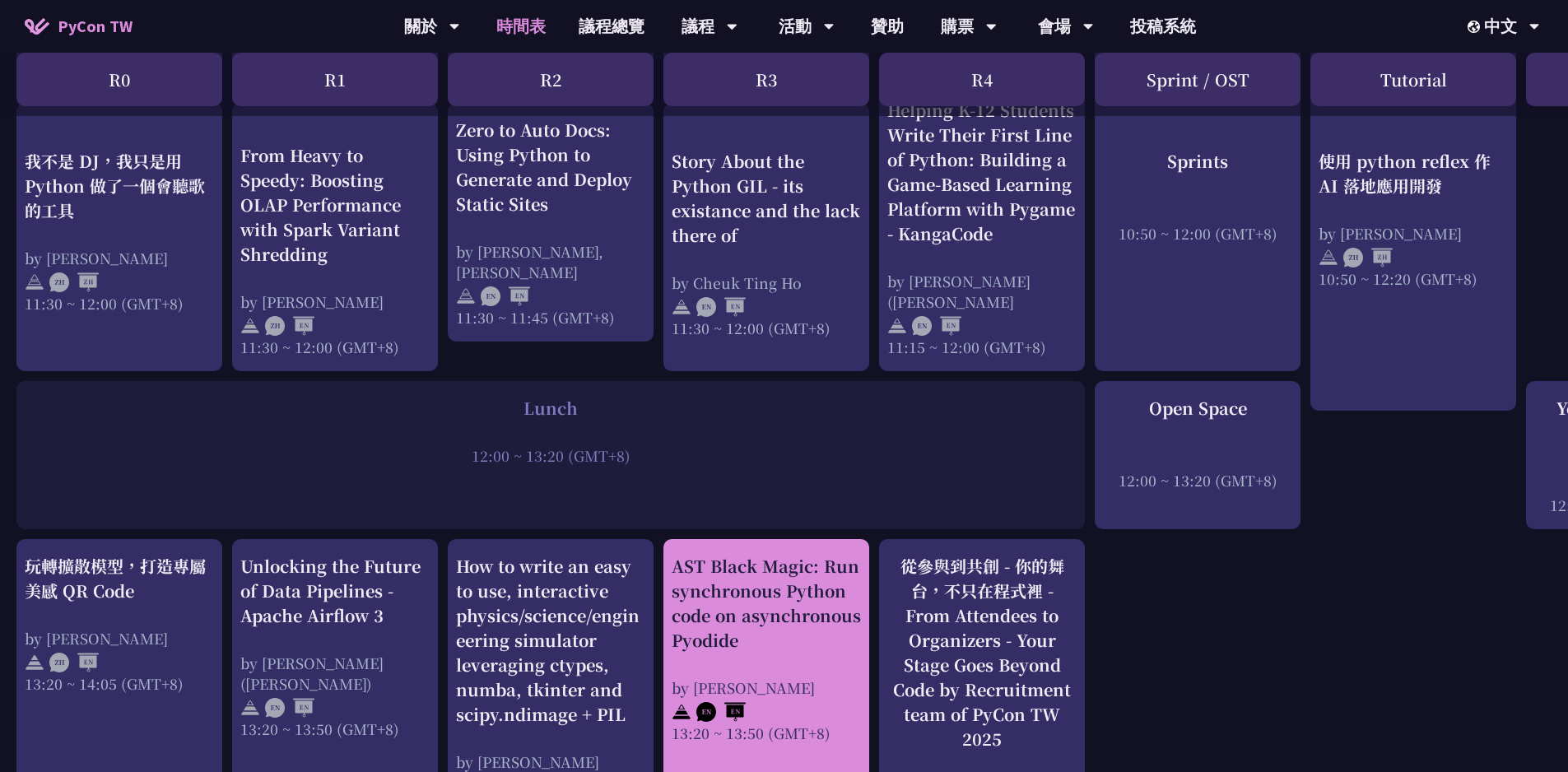
scroll to position [740, 0]
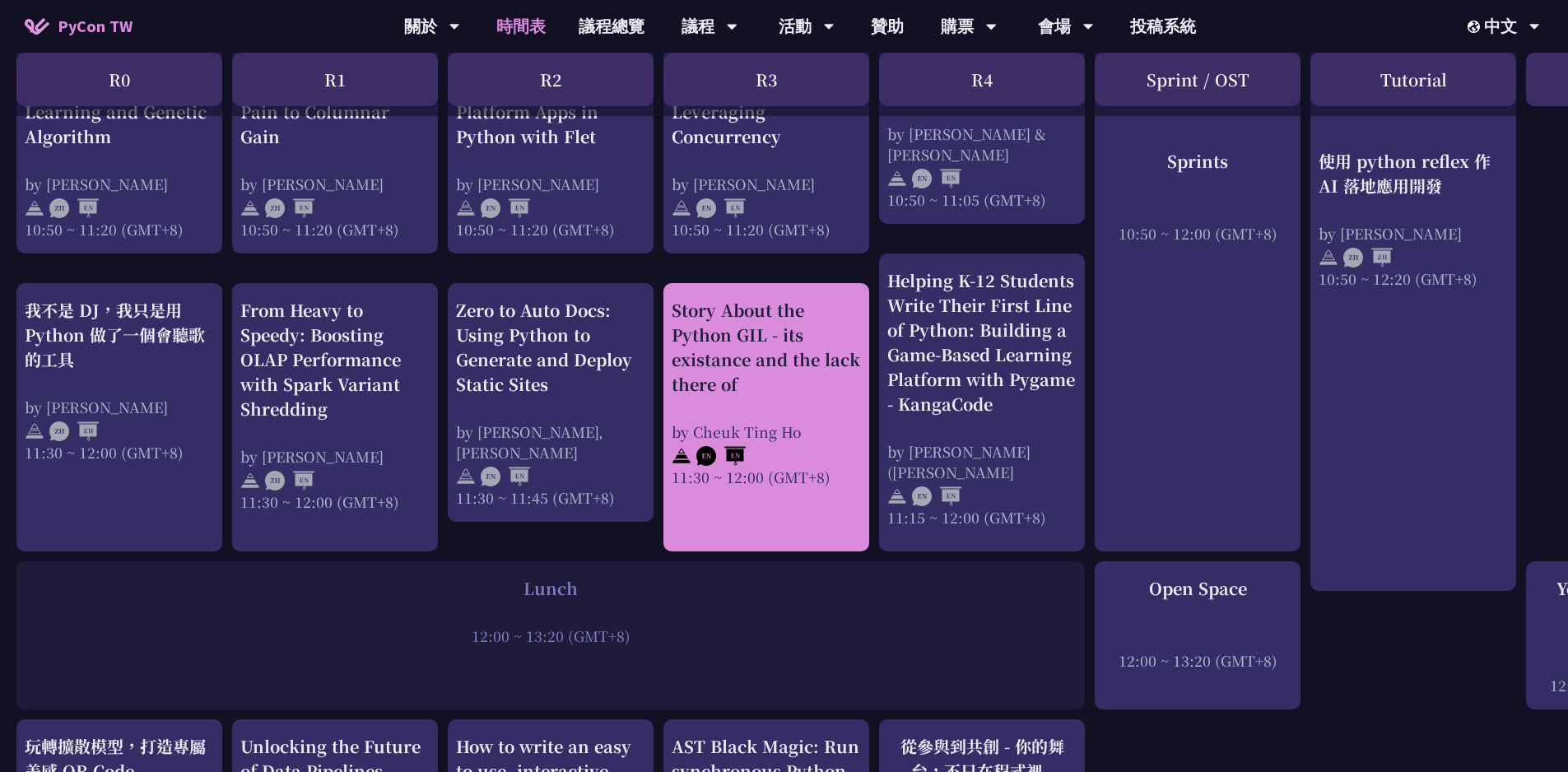
click at [760, 354] on div "Story About the Python GIL - its existance and the lack there of" at bounding box center [766, 347] width 189 height 99
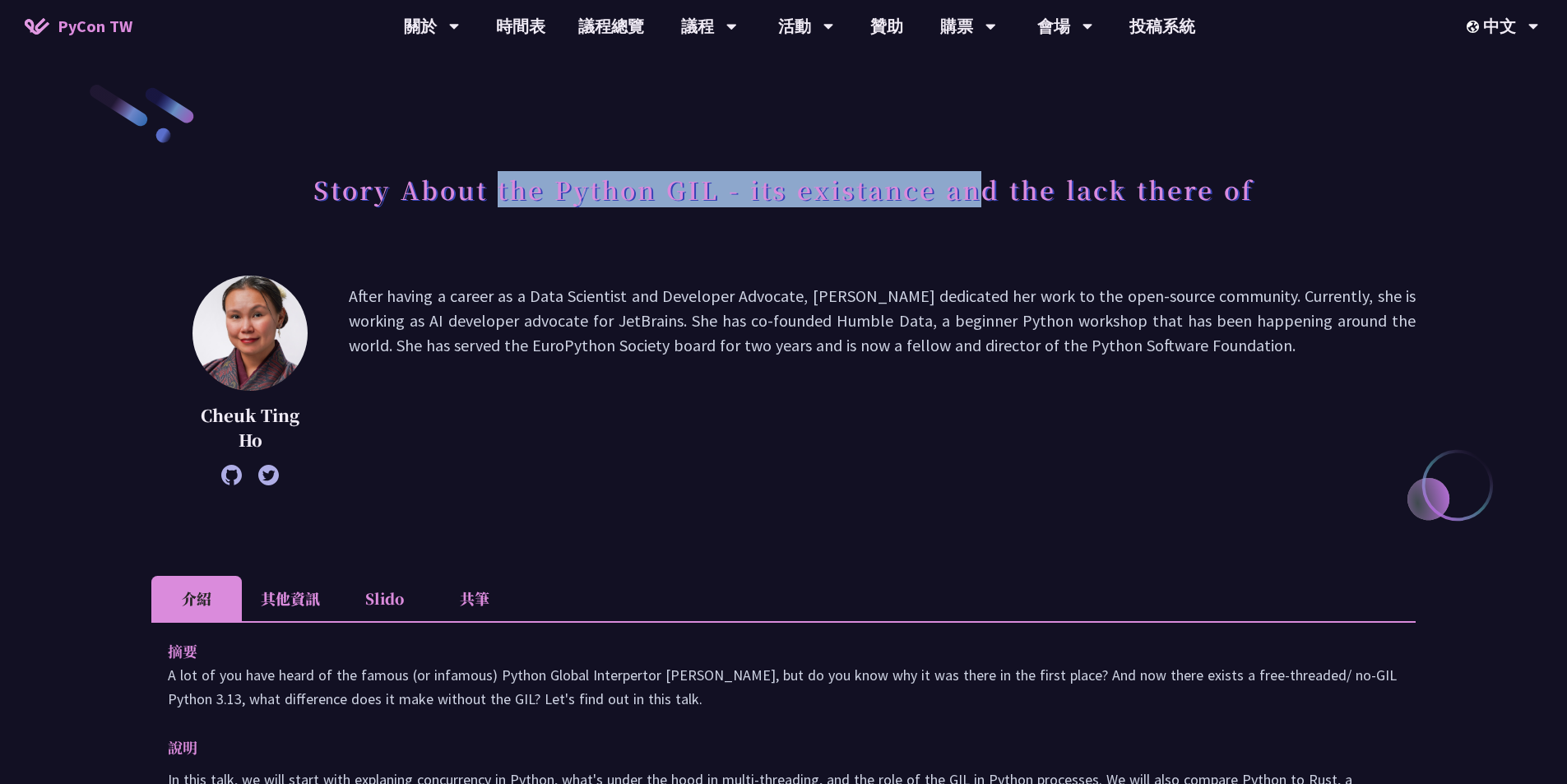
drag, startPoint x: 501, startPoint y: 193, endPoint x: 981, endPoint y: 203, distance: 480.1
click at [981, 203] on h1 "Story About the Python GIL - its existance and the lack there of" at bounding box center [783, 189] width 940 height 50
click at [981, 204] on h1 "Story About the Python GIL - its existance and the lack there of" at bounding box center [783, 189] width 940 height 50
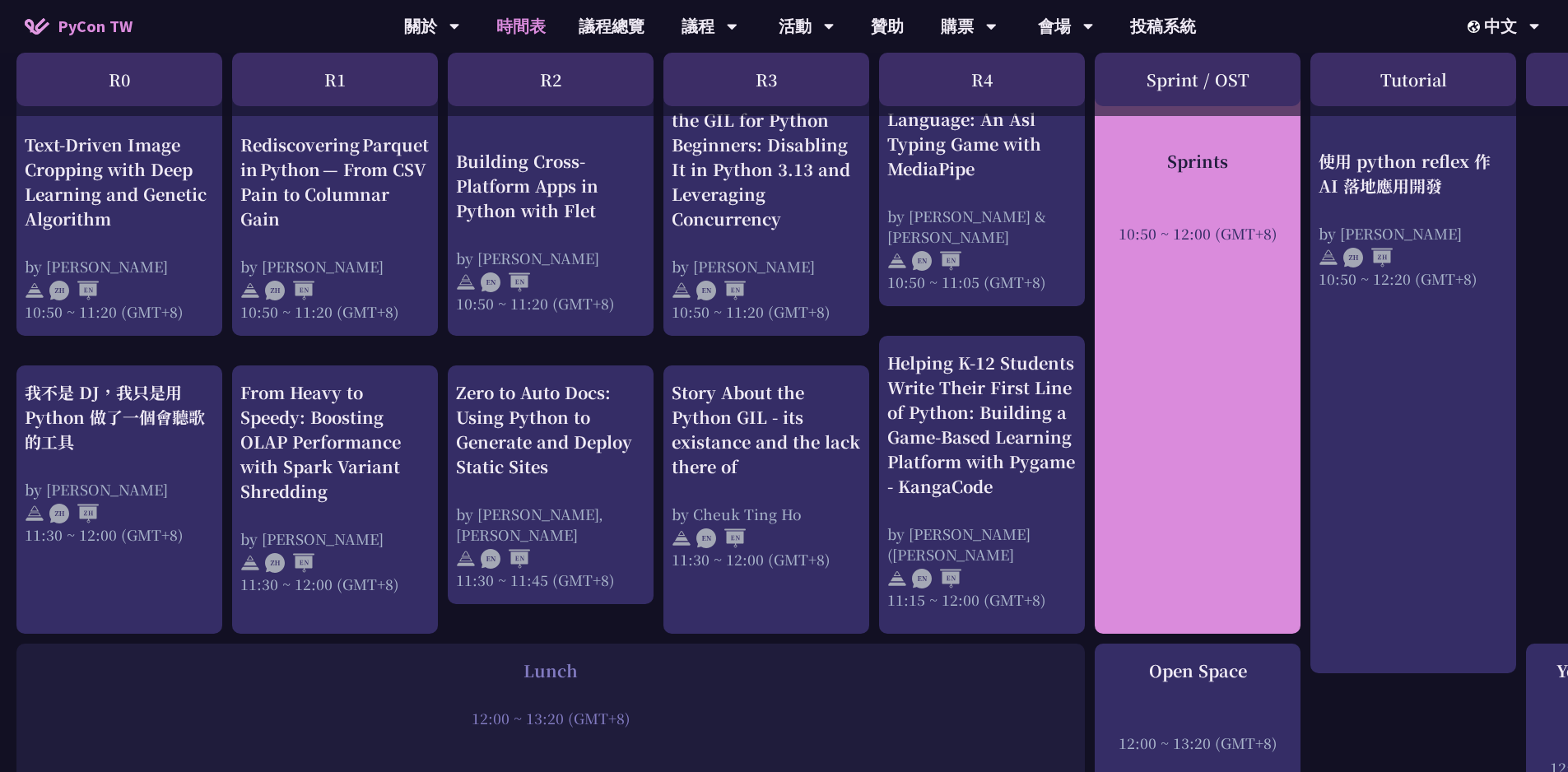
scroll to position [247, 0]
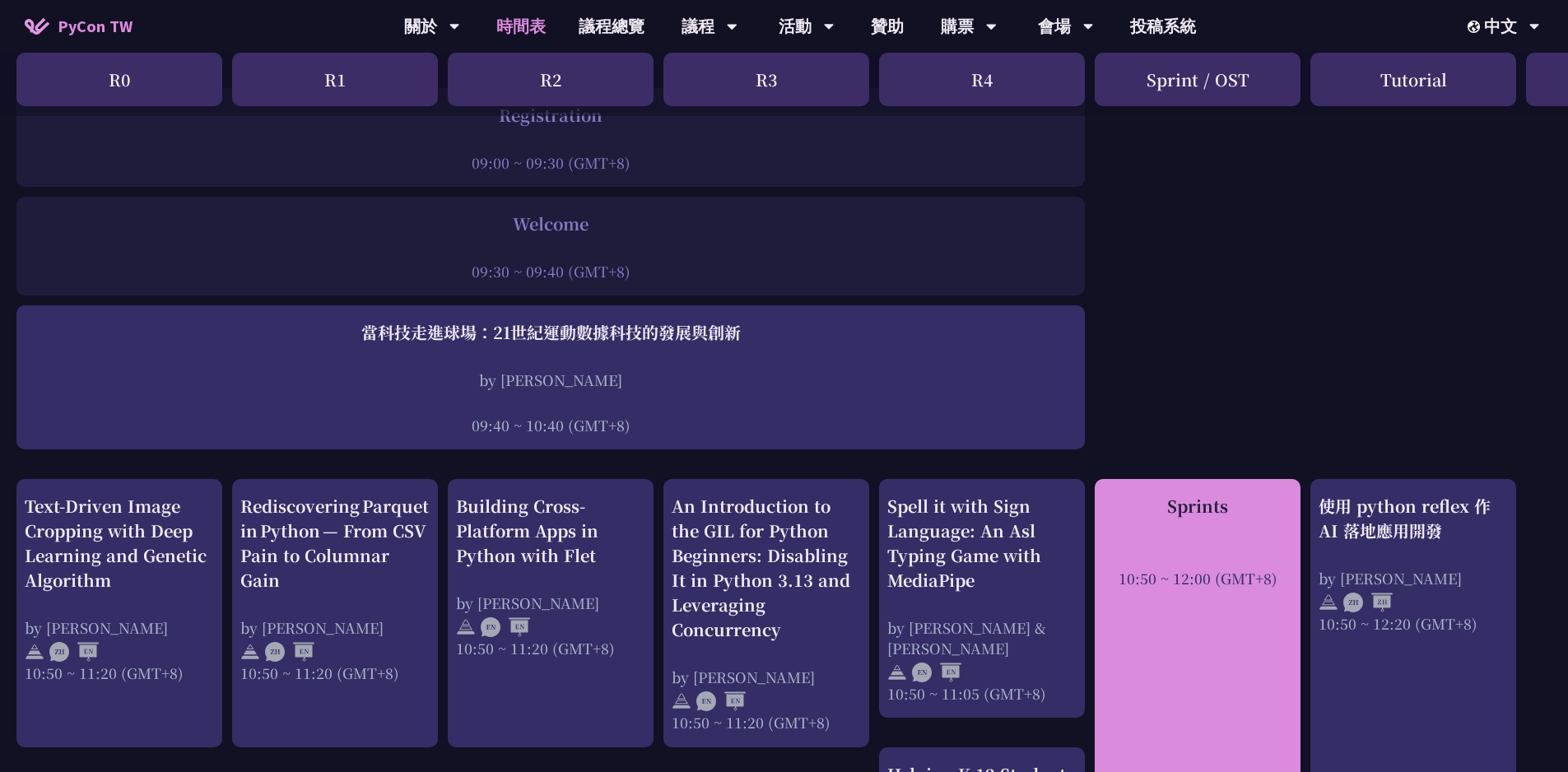
click at [1209, 546] on div at bounding box center [1198, 555] width 189 height 24
click at [1187, 552] on div at bounding box center [1198, 555] width 189 height 24
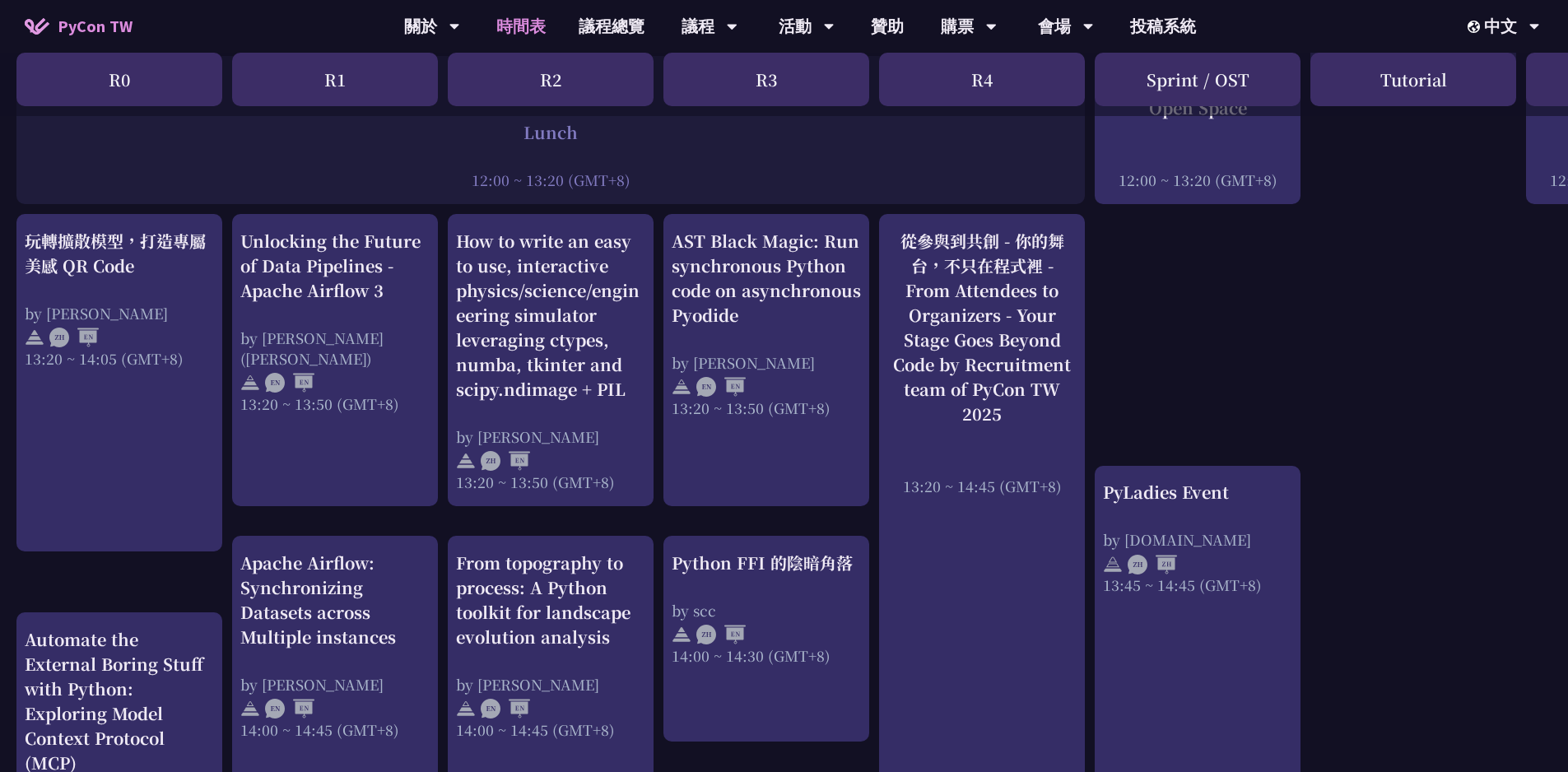
scroll to position [1399, 0]
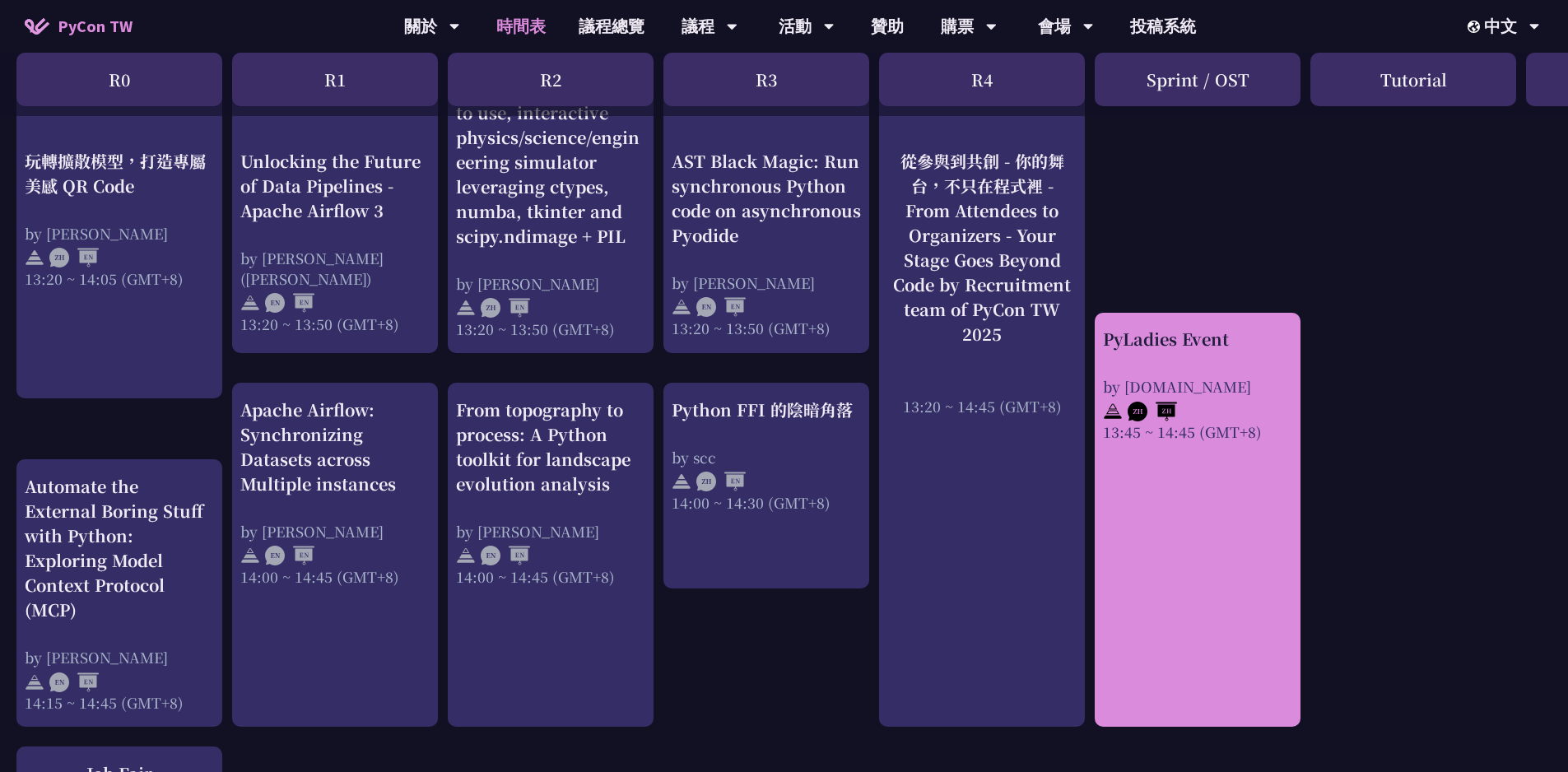
click at [1271, 396] on div at bounding box center [1198, 408] width 189 height 24
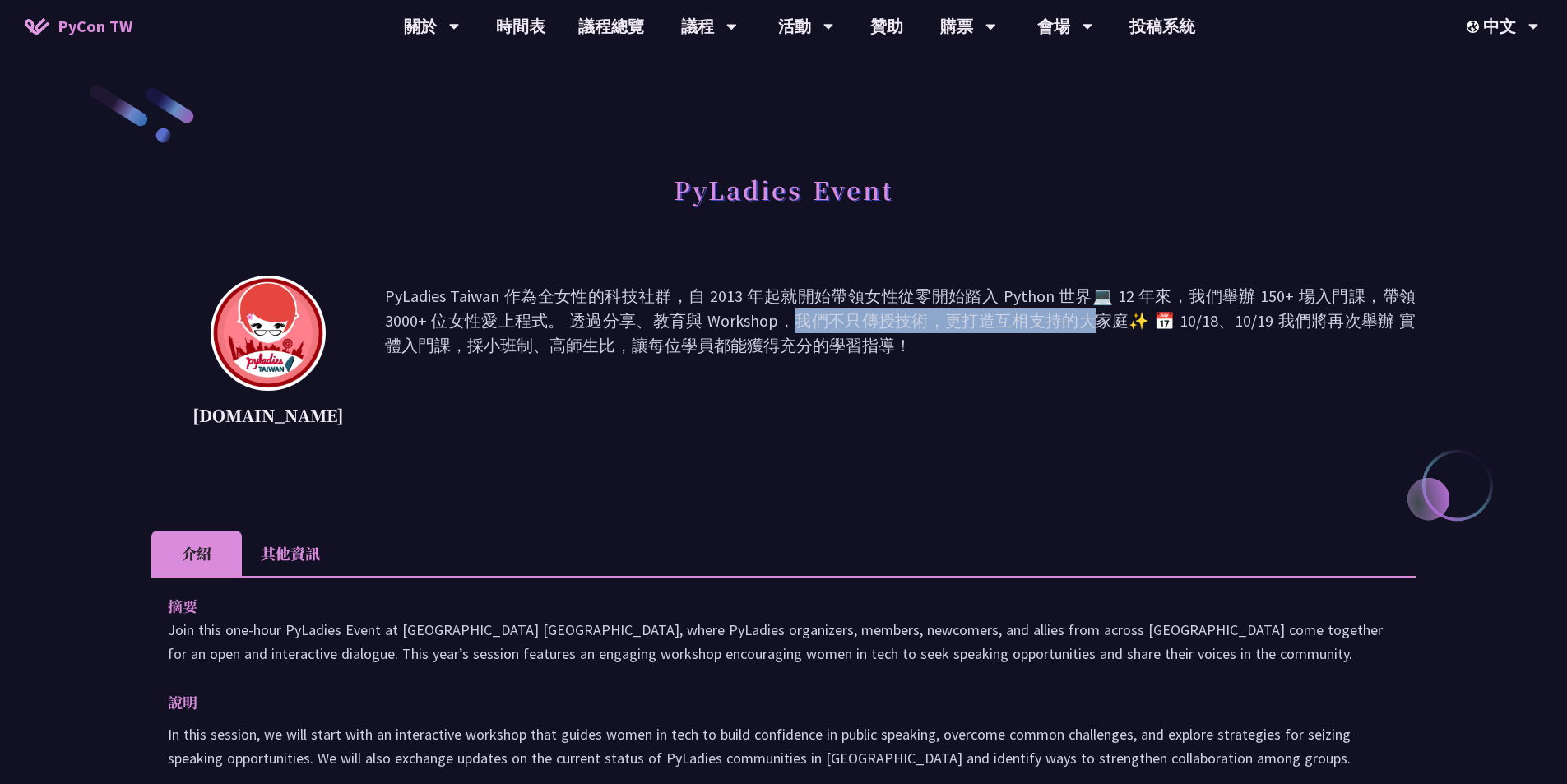
drag, startPoint x: 502, startPoint y: 326, endPoint x: 730, endPoint y: 326, distance: 228.0
click at [730, 326] on p "PyLadies Taiwan 作為全女性的科技社群，自 2013 年起就開始帶領女性從零開始踏入 Python 世界💻 12 年來，我們舉辦 150+ 場入…" at bounding box center [900, 358] width 1030 height 148
drag, startPoint x: 827, startPoint y: 354, endPoint x: 714, endPoint y: 314, distance: 119.9
click at [714, 314] on p "PyLadies Taiwan 作為全女性的科技社群，自 2013 年起就開始帶領女性從零開始踏入 Python 世界💻 12 年來，我們舉辦 150+ 場入…" at bounding box center [900, 358] width 1030 height 148
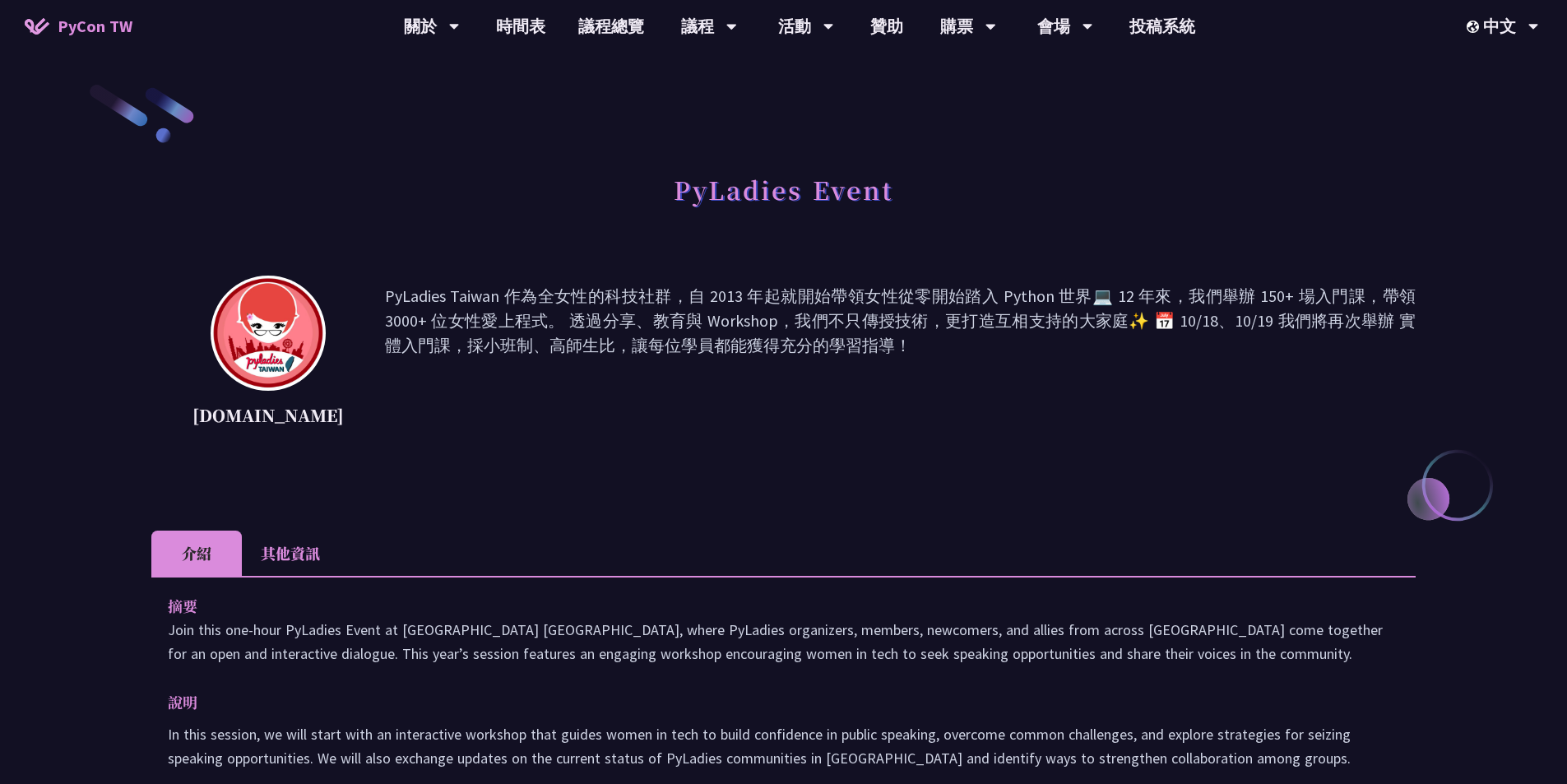
click at [714, 314] on p "PyLadies Taiwan 作為全女性的科技社群，自 2013 年起就開始帶領女性從零開始踏入 Python 世界💻 12 年來，我們舉辦 150+ 場入…" at bounding box center [900, 358] width 1030 height 148
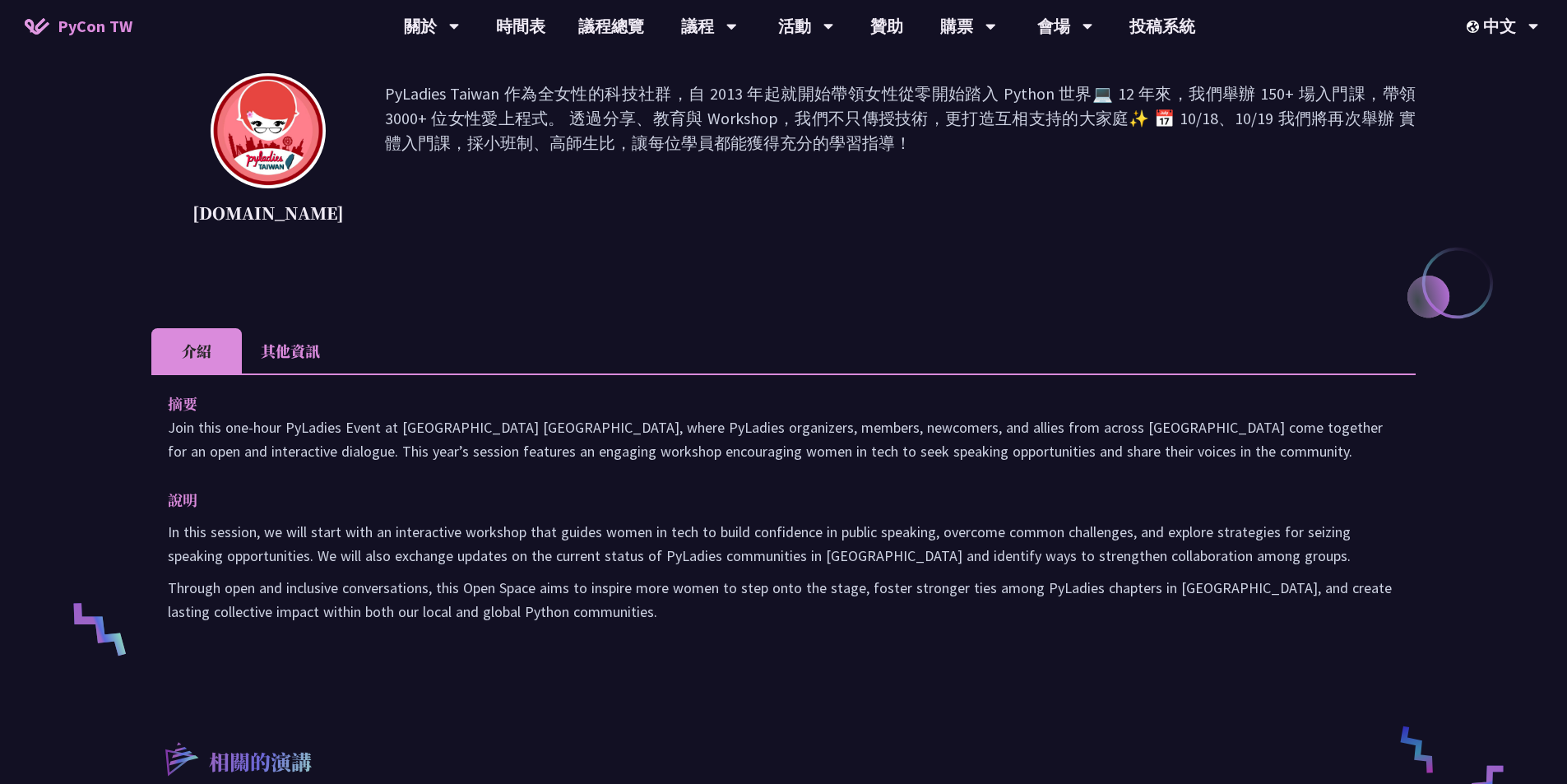
scroll to position [411, 0]
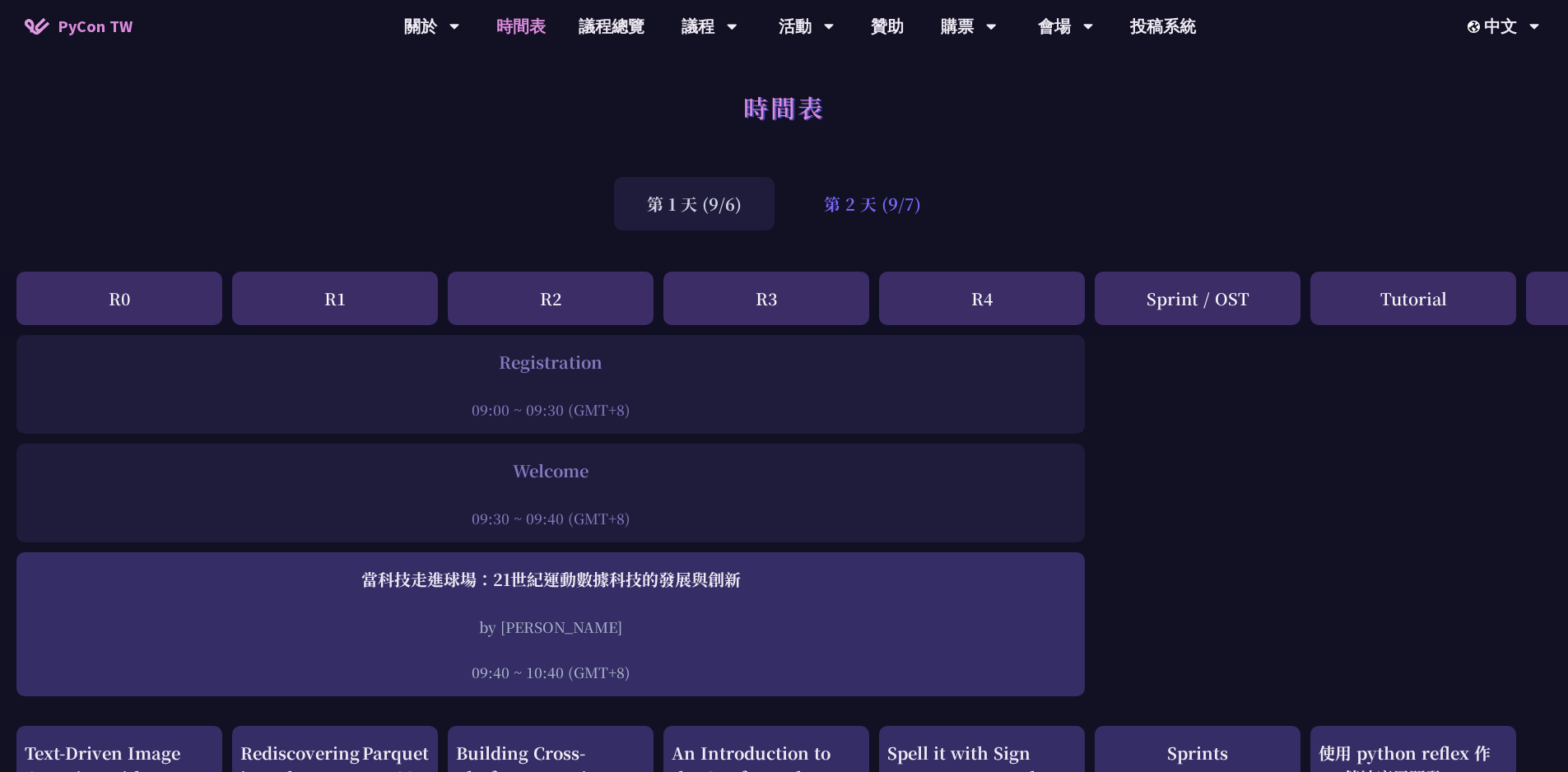
click at [875, 206] on div "第 2 天 (9/7)" at bounding box center [873, 204] width 163 height 53
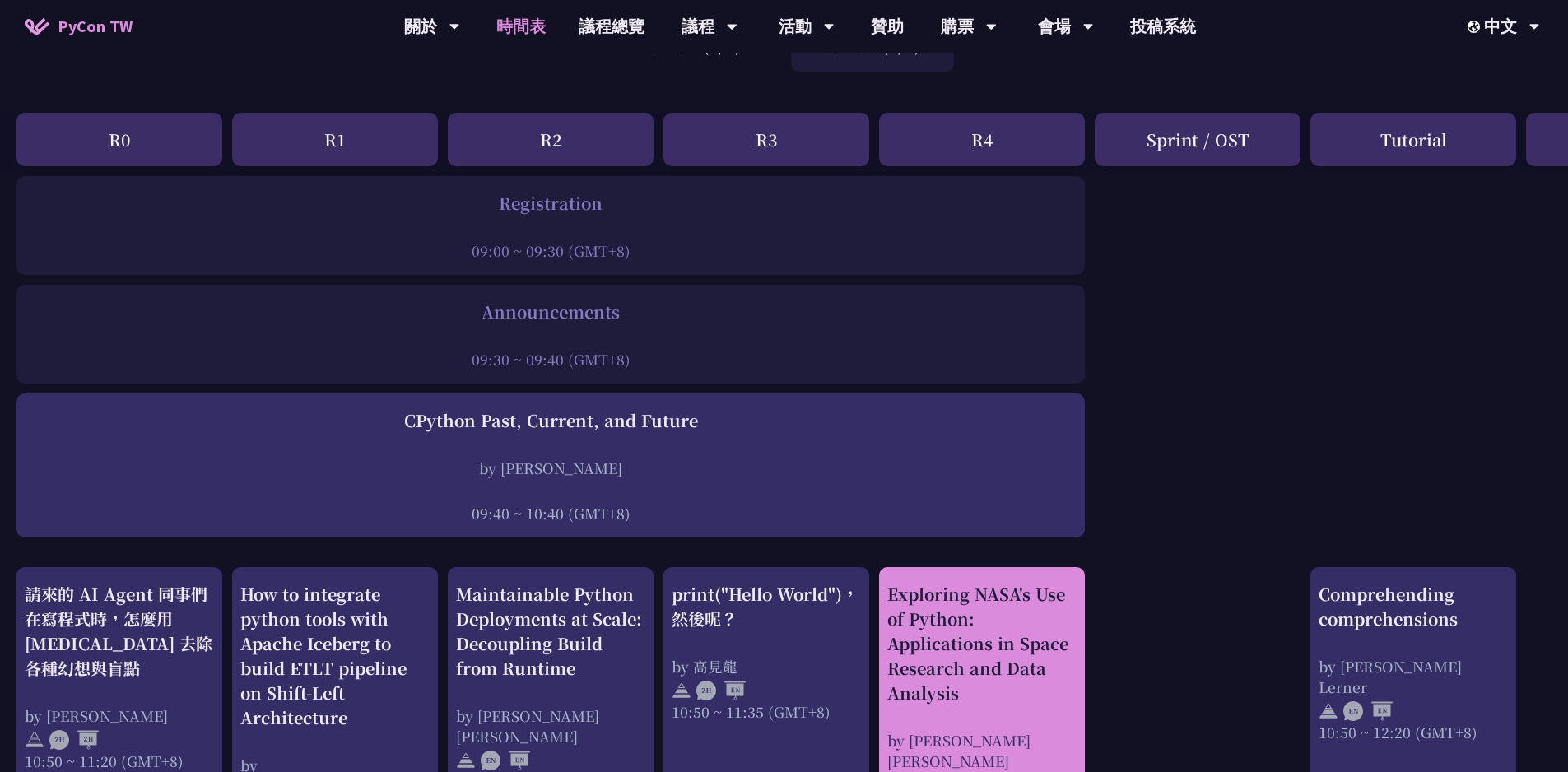
scroll to position [412, 0]
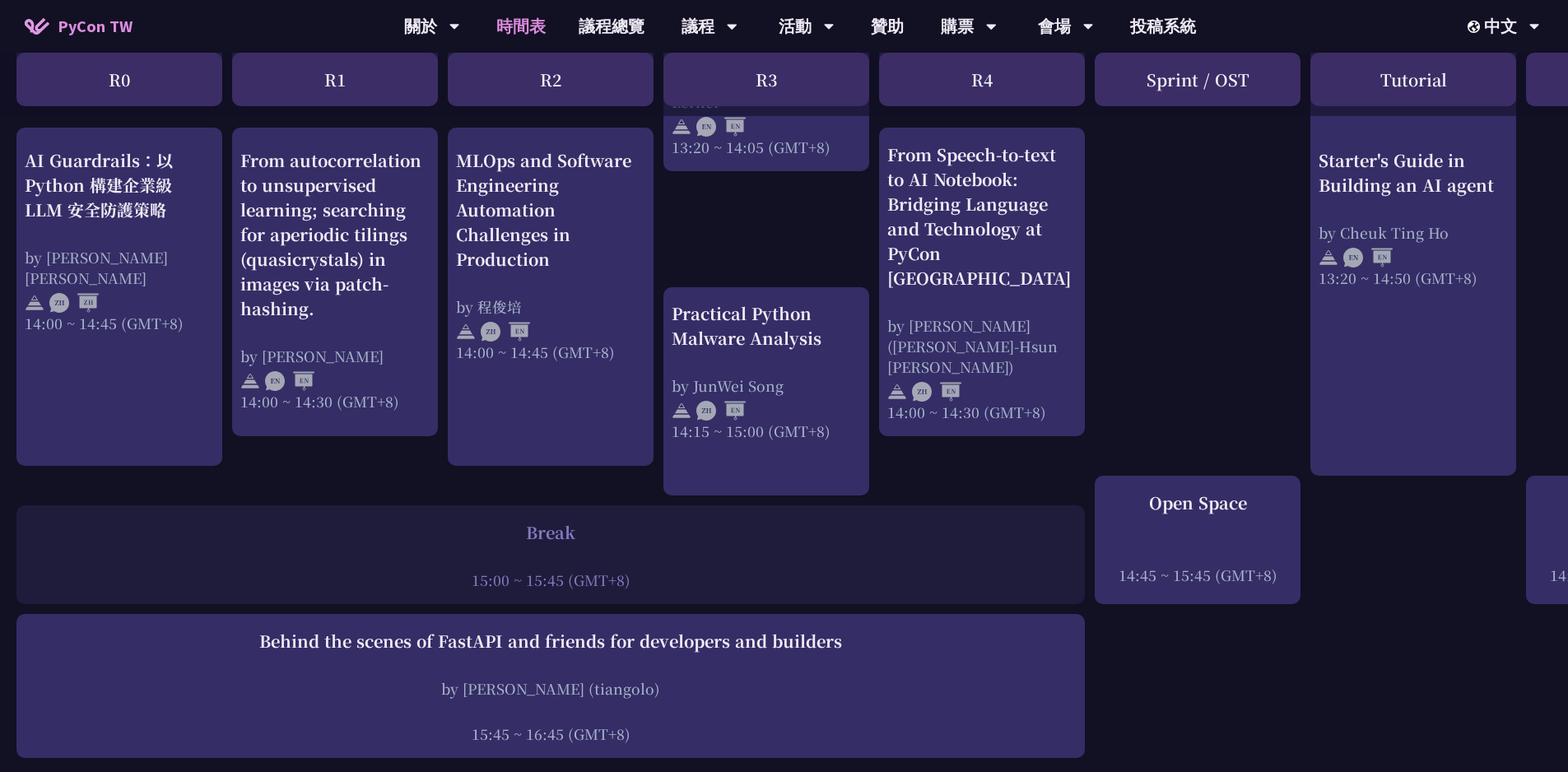
scroll to position [1729, 0]
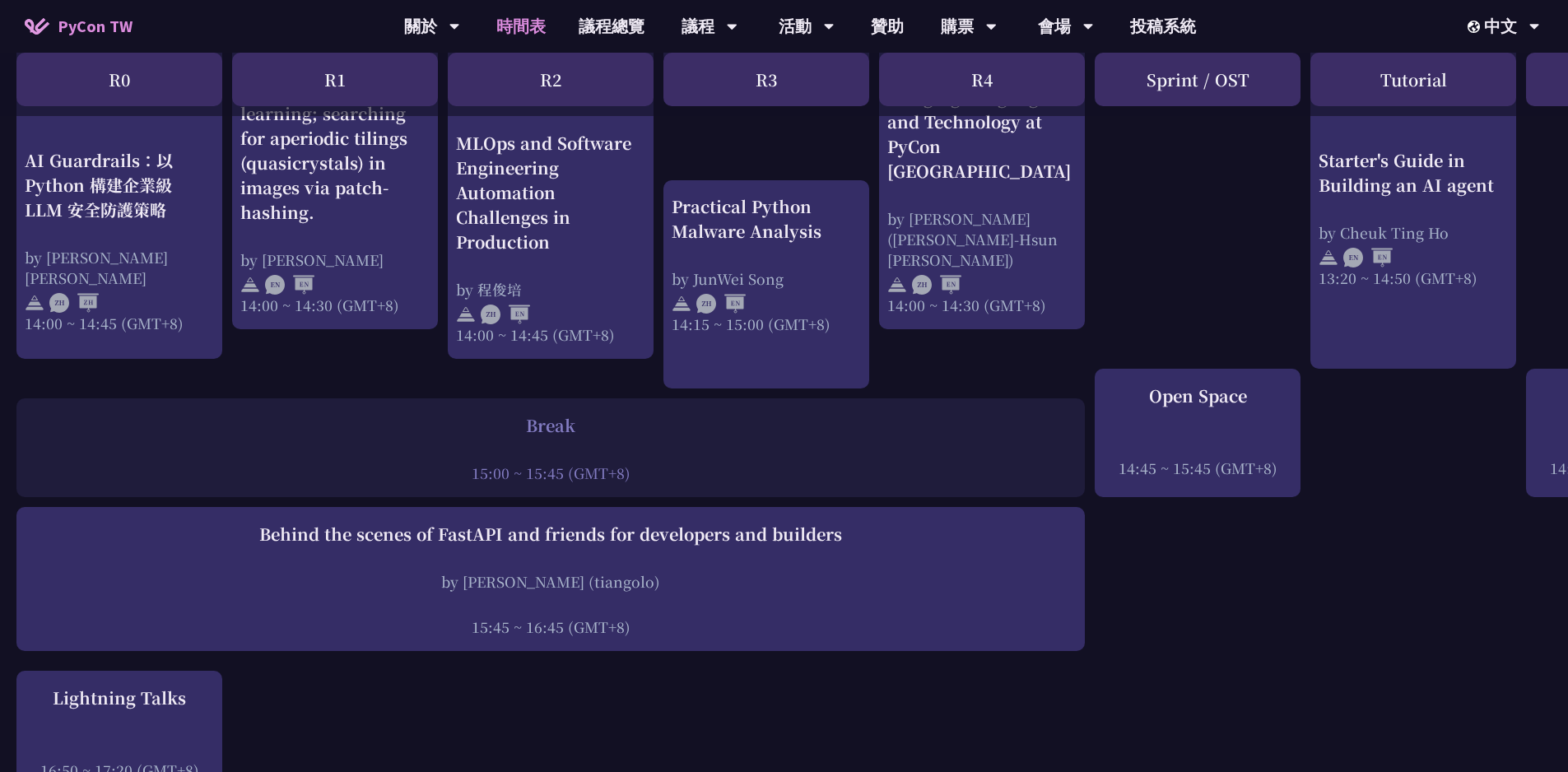
click at [948, 439] on div at bounding box center [550, 450] width 1052 height 24
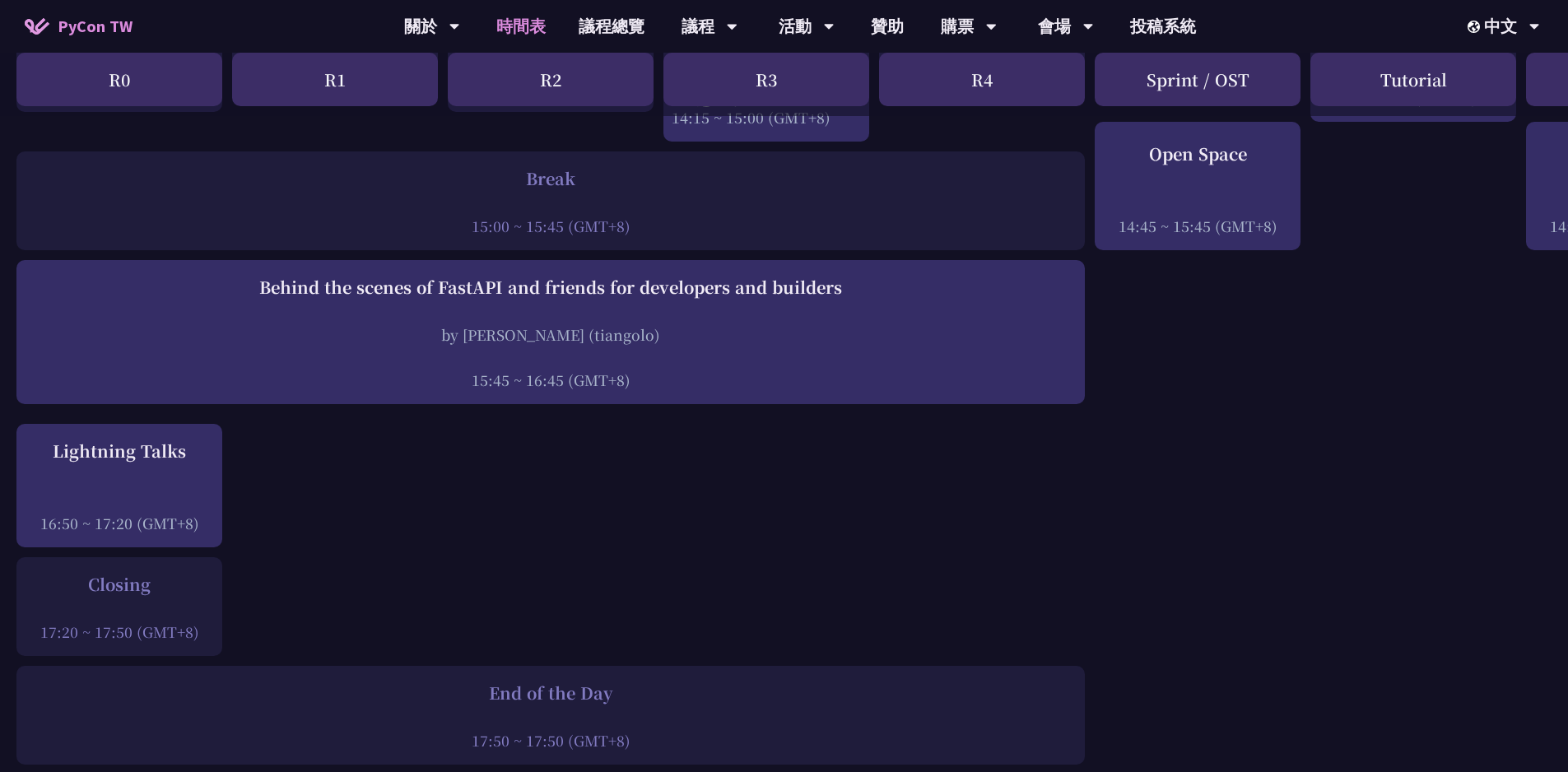
scroll to position [2304, 0]
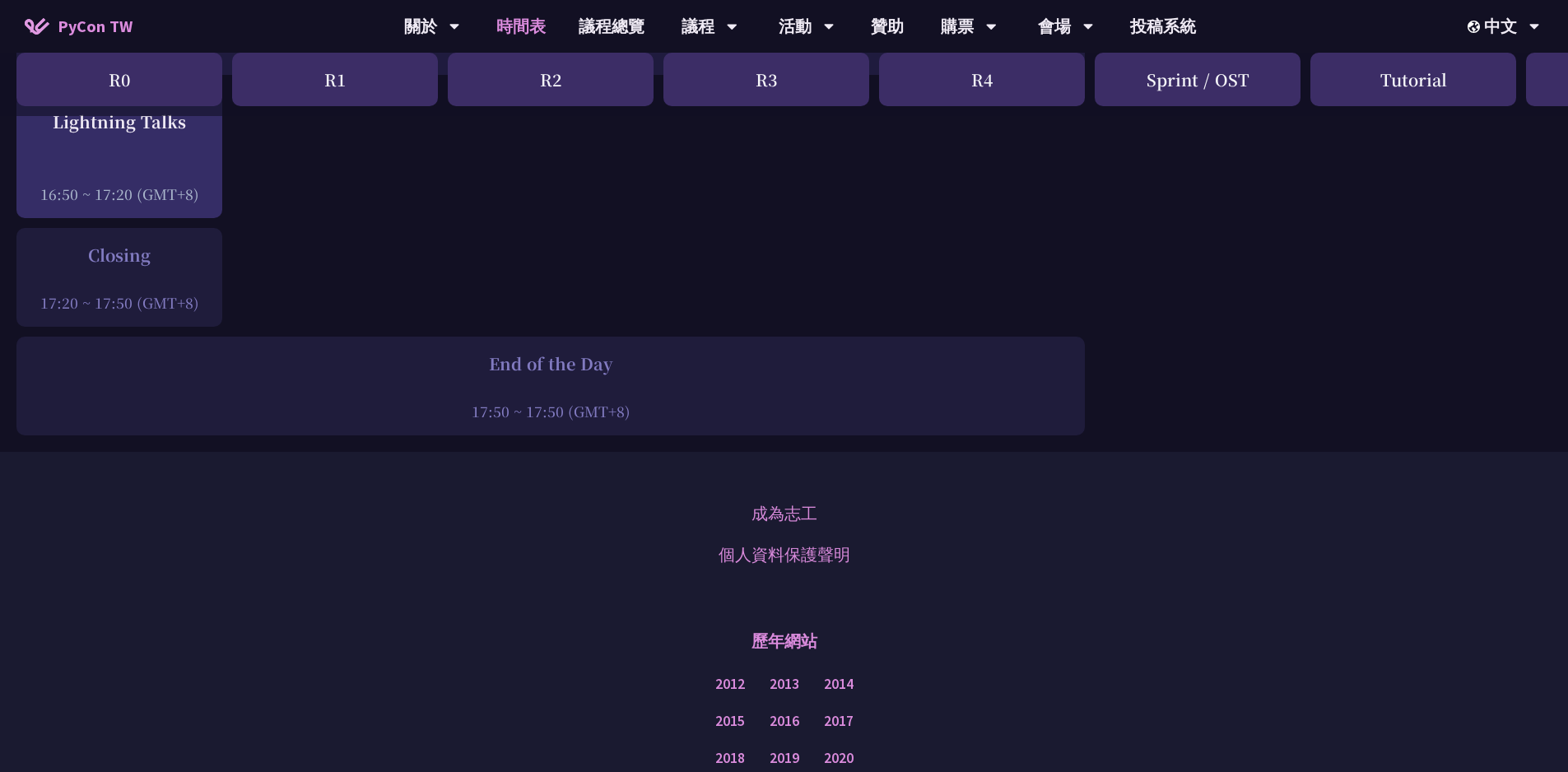
click at [643, 376] on div at bounding box center [550, 388] width 1052 height 24
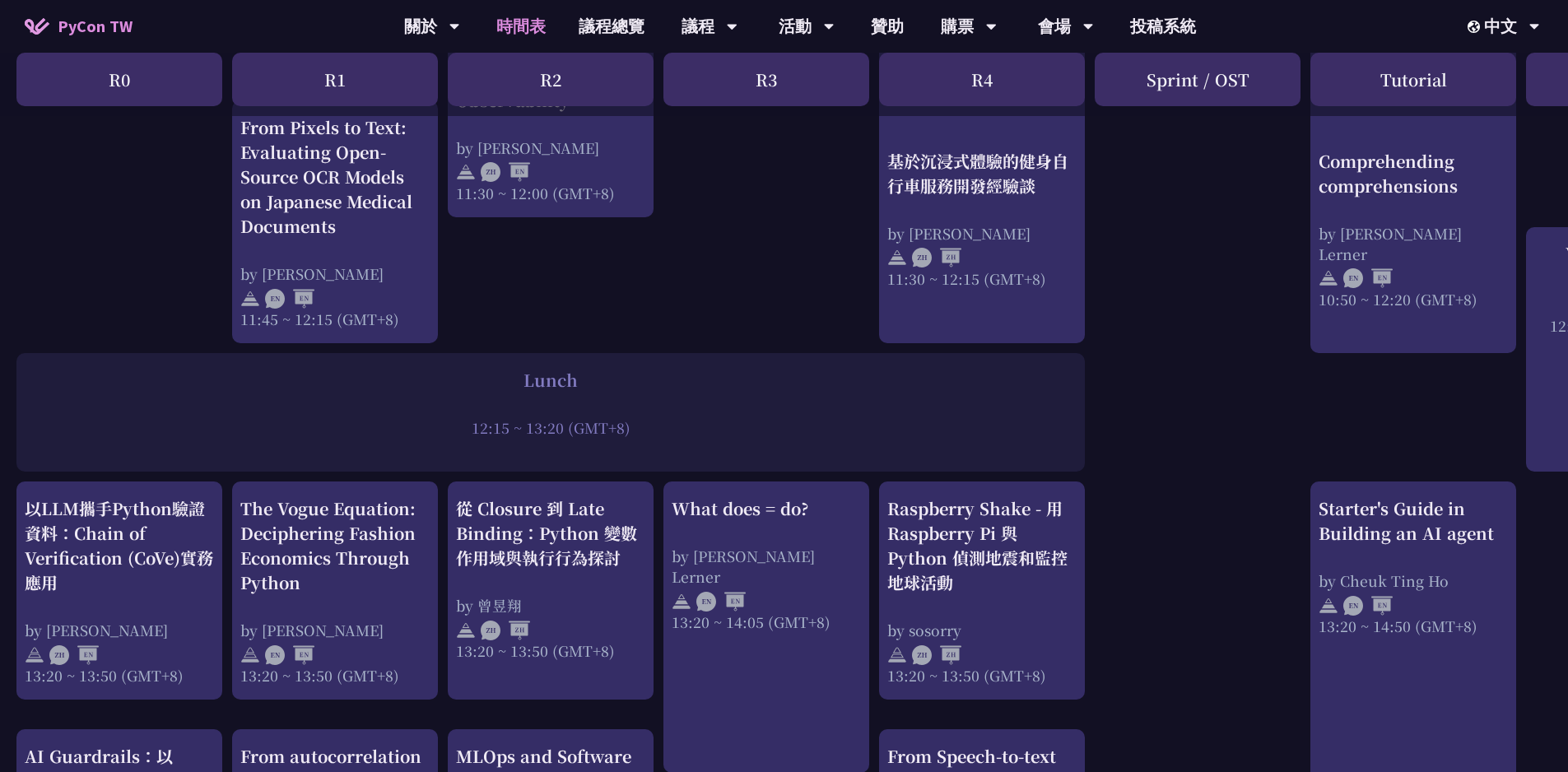
scroll to position [1234, 0]
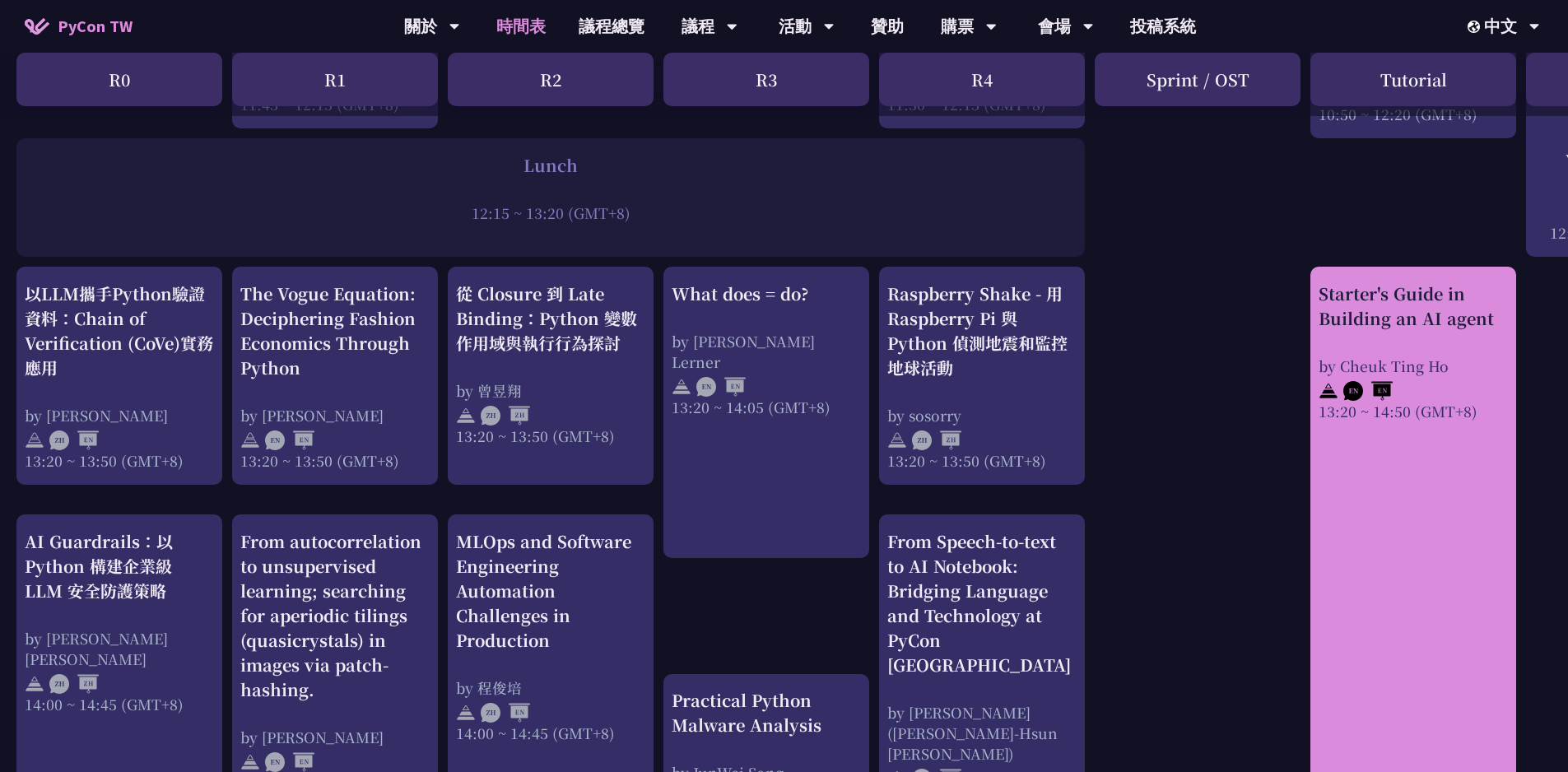
click at [1483, 491] on div "Starter's Guide in Building an AI agent by [PERSON_NAME] 13:20 ~ 14:50 (GMT+8)" at bounding box center [1413, 565] width 206 height 596
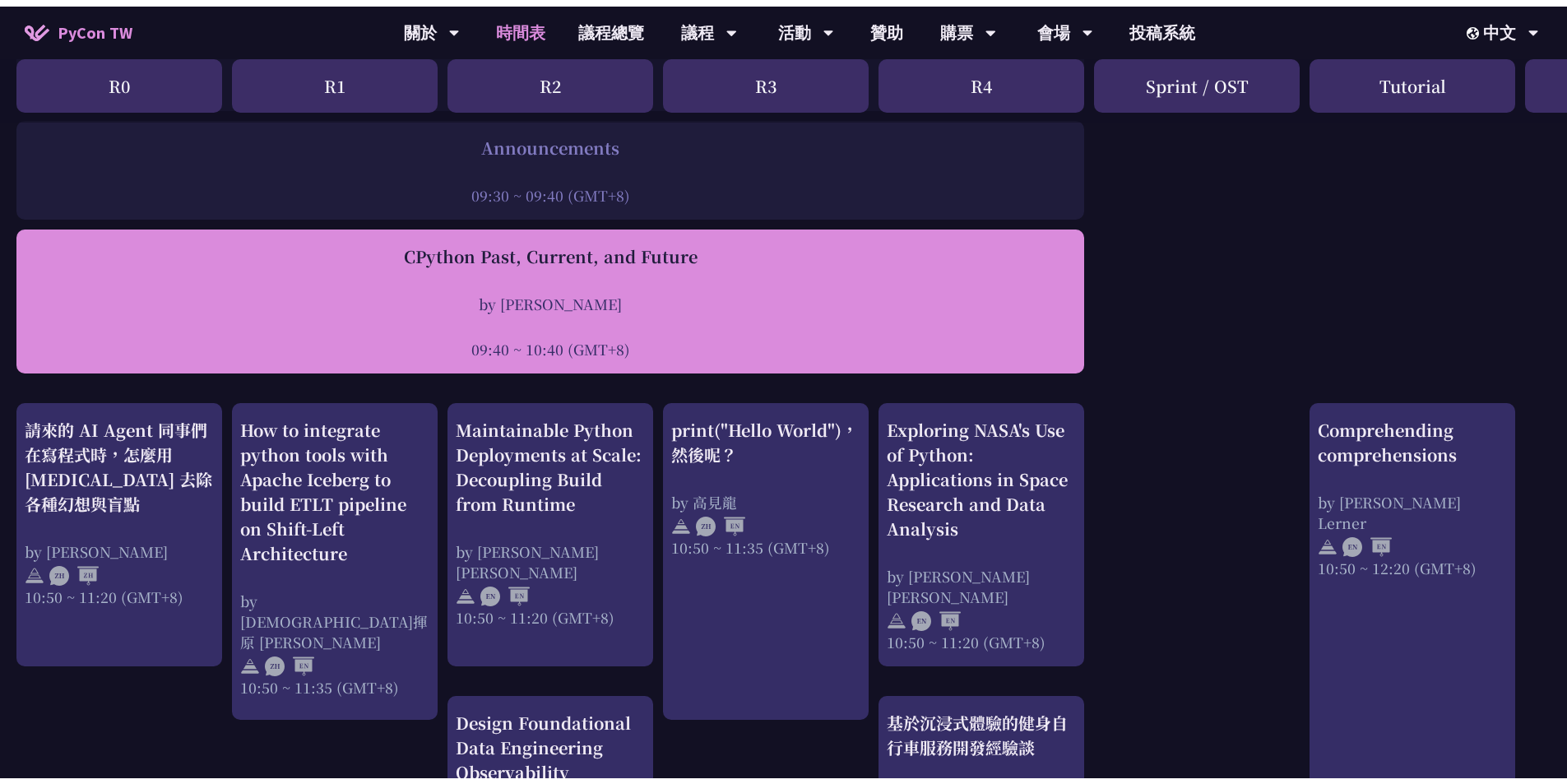
scroll to position [0, 0]
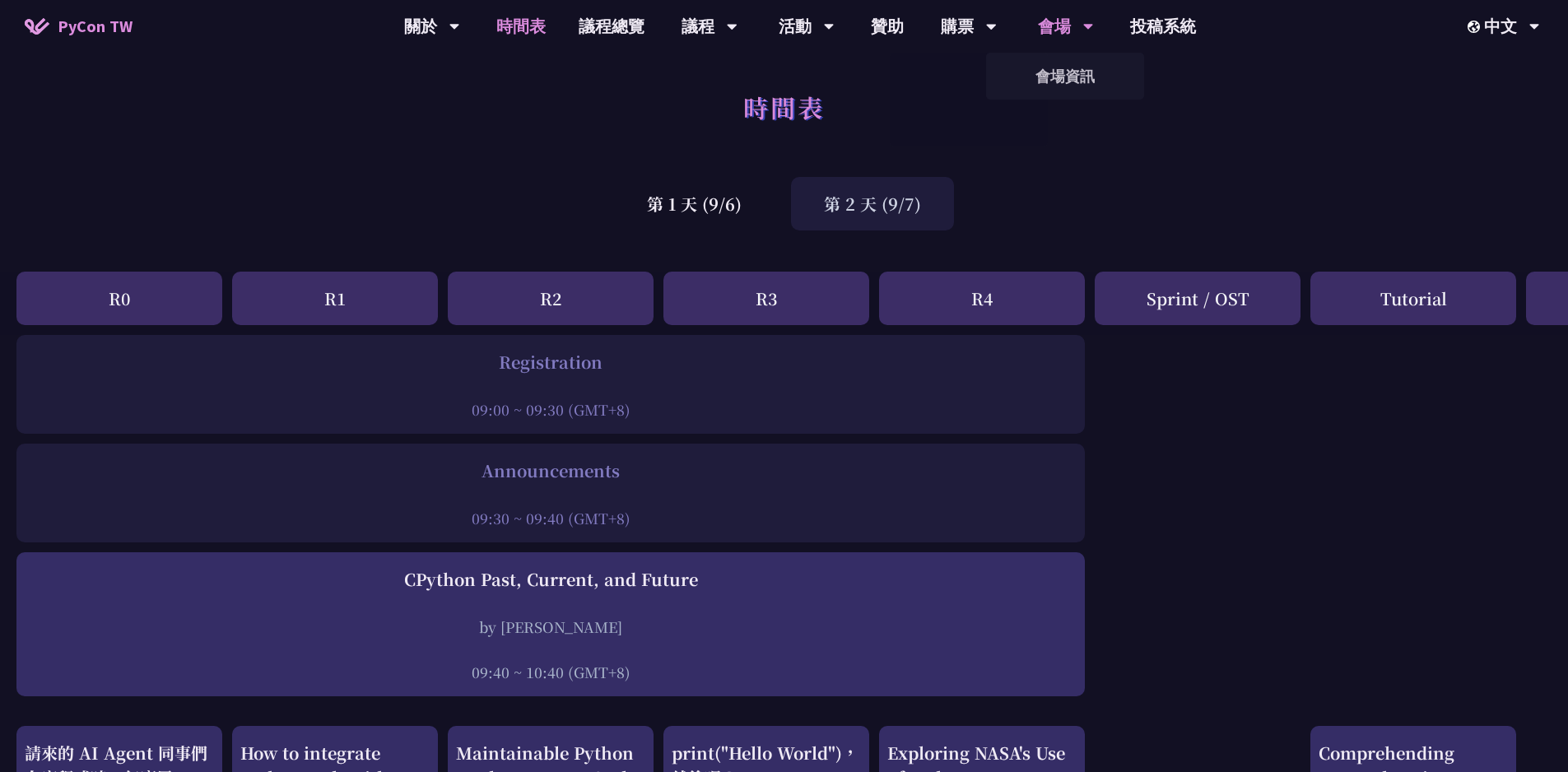
click at [1056, 23] on div "會場" at bounding box center [1066, 26] width 56 height 52
click at [1066, 74] on link "會場資訊" at bounding box center [1065, 76] width 158 height 39
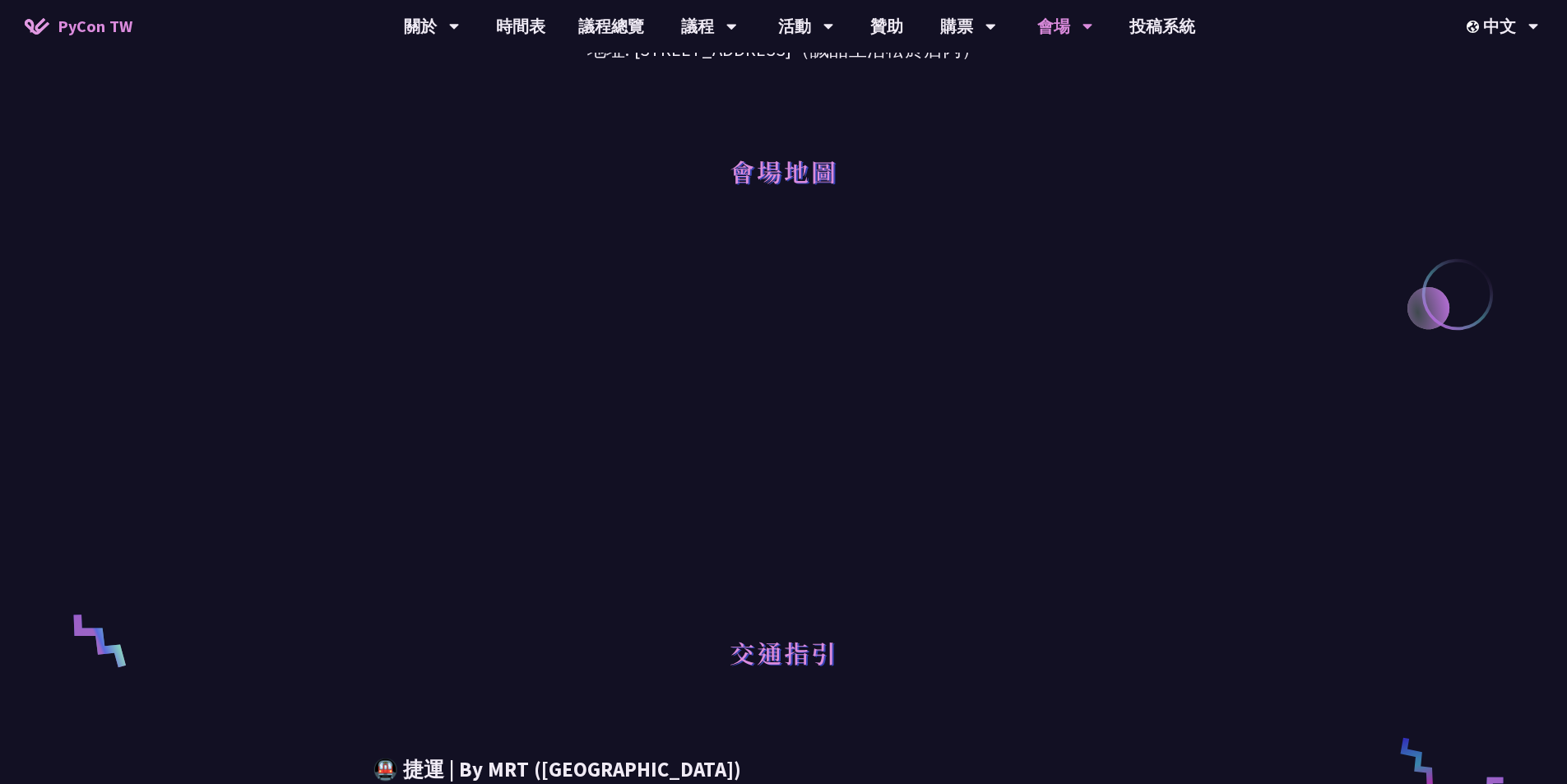
scroll to position [165, 0]
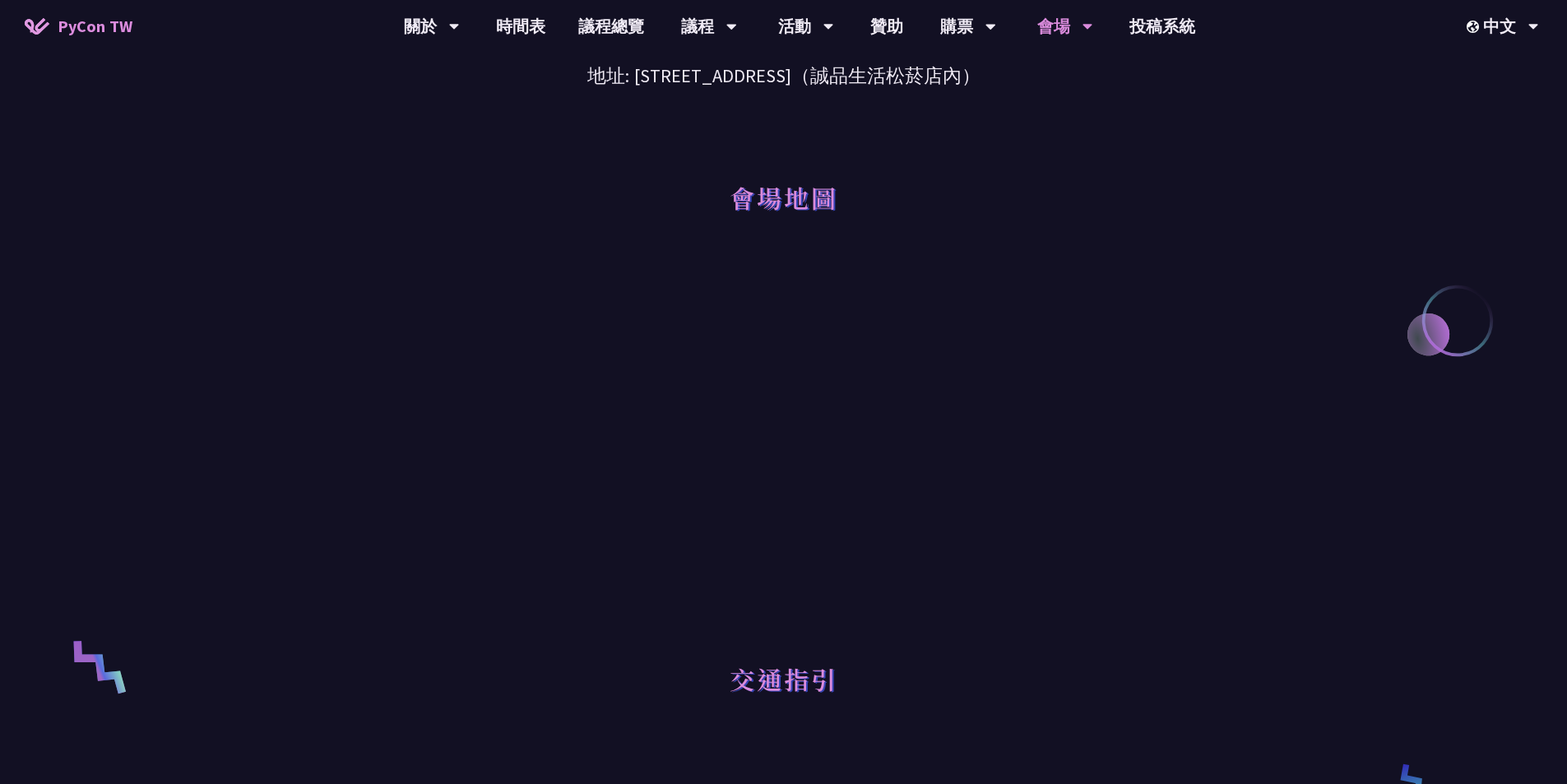
click at [1148, 451] on div at bounding box center [784, 443] width 856 height 370
drag, startPoint x: 1186, startPoint y: 394, endPoint x: 1193, endPoint y: 486, distance: 92.3
click at [1193, 486] on div at bounding box center [784, 443] width 856 height 370
click at [1312, 480] on div "主要研討會場地 (09/06-09/07) [GEOGRAPHIC_DATA] 地址: [STREET_ADDRESS]（誠品生活松菸店內） 會場地圖 交通指…" at bounding box center [784, 674] width 1567 height 1677
click at [1137, 273] on div at bounding box center [784, 443] width 856 height 370
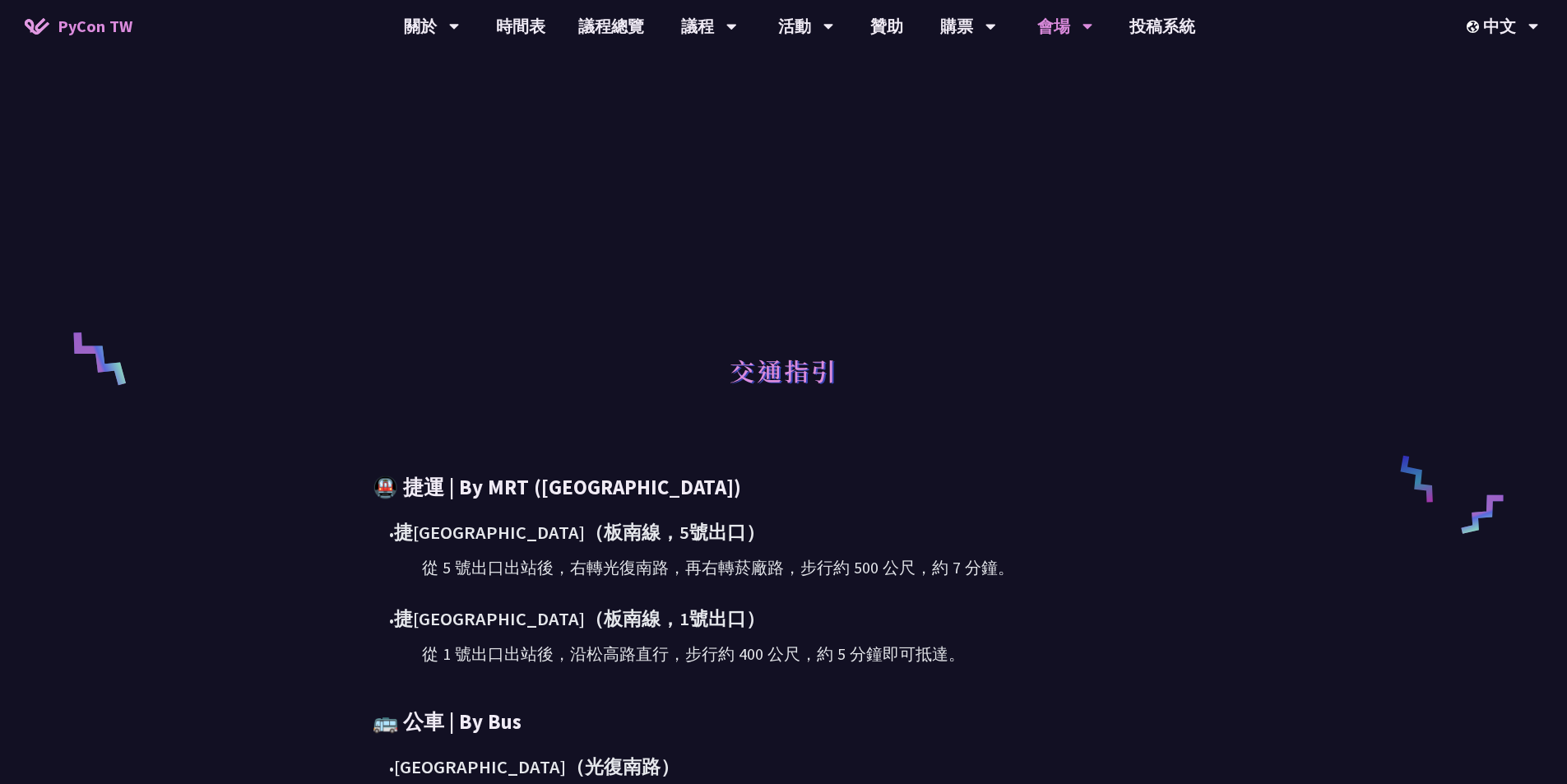
scroll to position [657, 0]
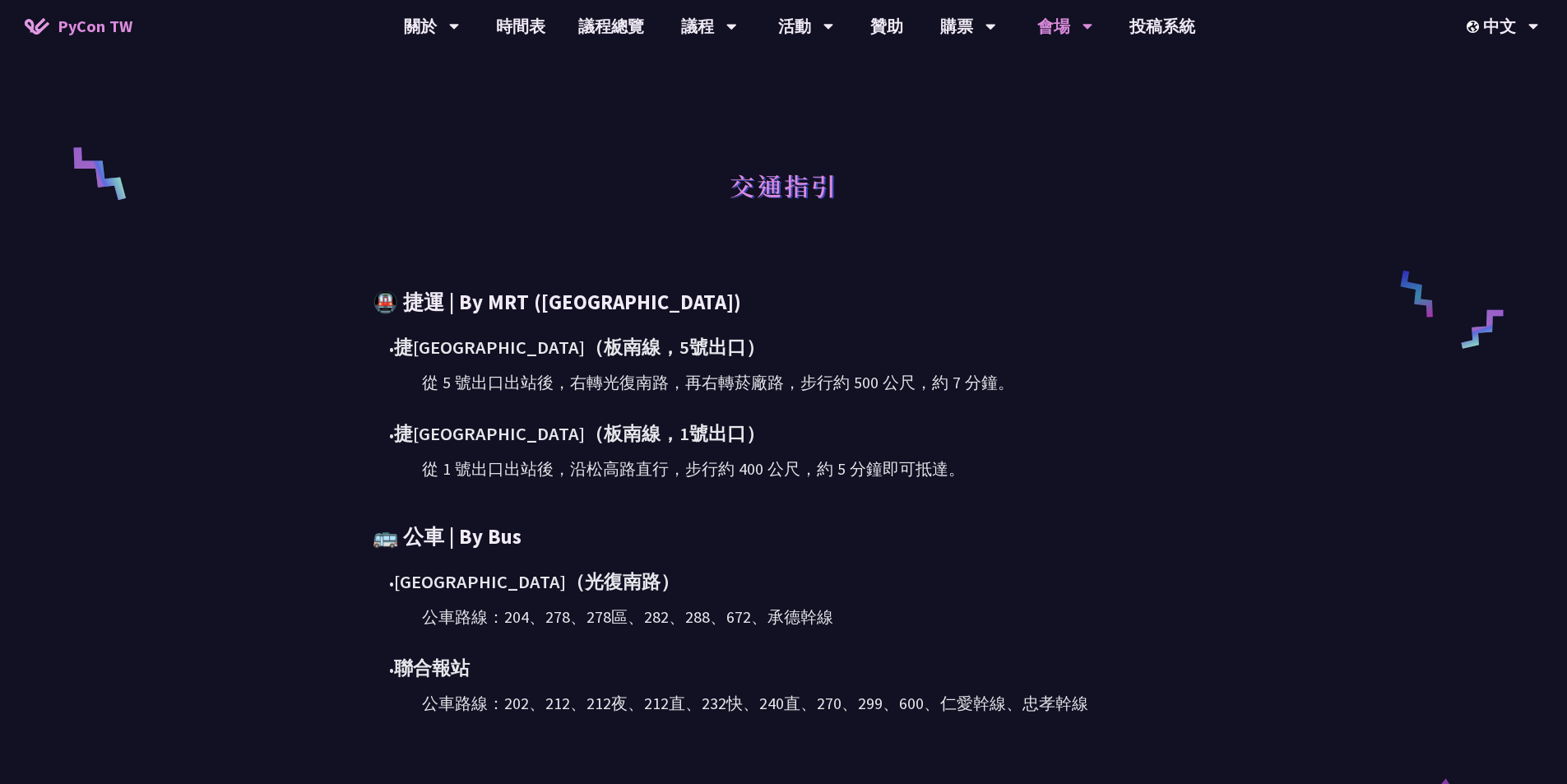
drag, startPoint x: 688, startPoint y: 286, endPoint x: 984, endPoint y: 630, distance: 453.8
click at [984, 630] on div "主要研討會場地 (09/06-09/07) [GEOGRAPHIC_DATA] 地址: [STREET_ADDRESS]（誠品生活松菸店內） 會場地圖 交通指…" at bounding box center [784, 181] width 856 height 1677
click at [984, 630] on div "• [GEOGRAPHIC_DATA]（光復南路） 公車路線：204、278、278區、282、288、672、承德幹線 • 聯合報站 公車路線：202、21…" at bounding box center [784, 641] width 822 height 148
drag, startPoint x: 945, startPoint y: 464, endPoint x: 322, endPoint y: 302, distance: 643.7
click at [322, 302] on div "主要研討會場地 (09/06-09/07) [GEOGRAPHIC_DATA] 地址: [STREET_ADDRESS]（誠品生活松菸店內） 會場地圖 交通指…" at bounding box center [784, 181] width 1567 height 1677
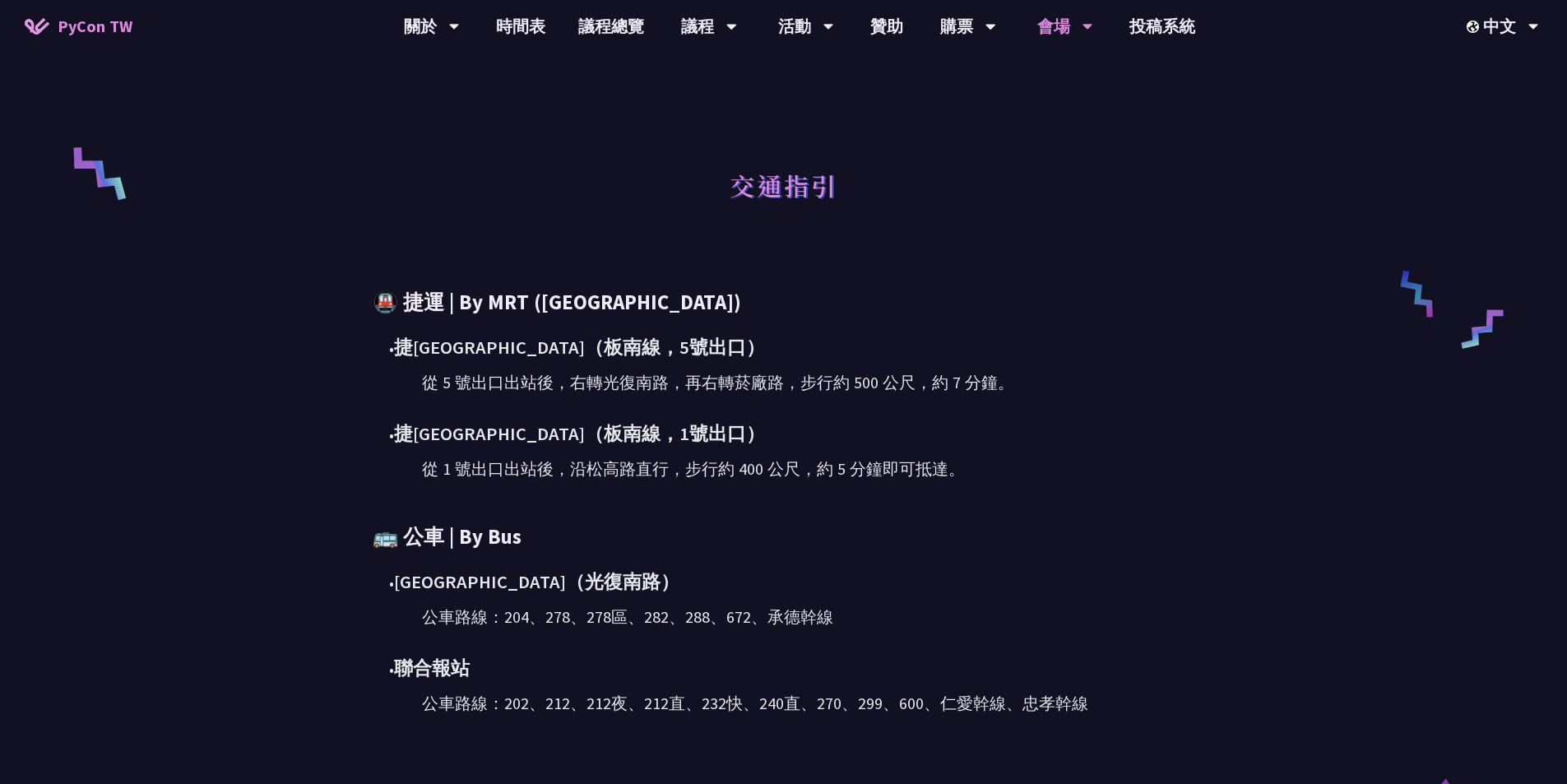
click at [313, 298] on div "主要研討會場地 (09/06-09/07) [GEOGRAPHIC_DATA] 地址: [STREET_ADDRESS]（誠品生活松菸店內） 會場地圖 交通指…" at bounding box center [784, 181] width 1567 height 1677
click at [972, 299] on h3 "🚇 捷運 | By MRT ([GEOGRAPHIC_DATA])" at bounding box center [784, 302] width 822 height 29
